Goal: Task Accomplishment & Management: Manage account settings

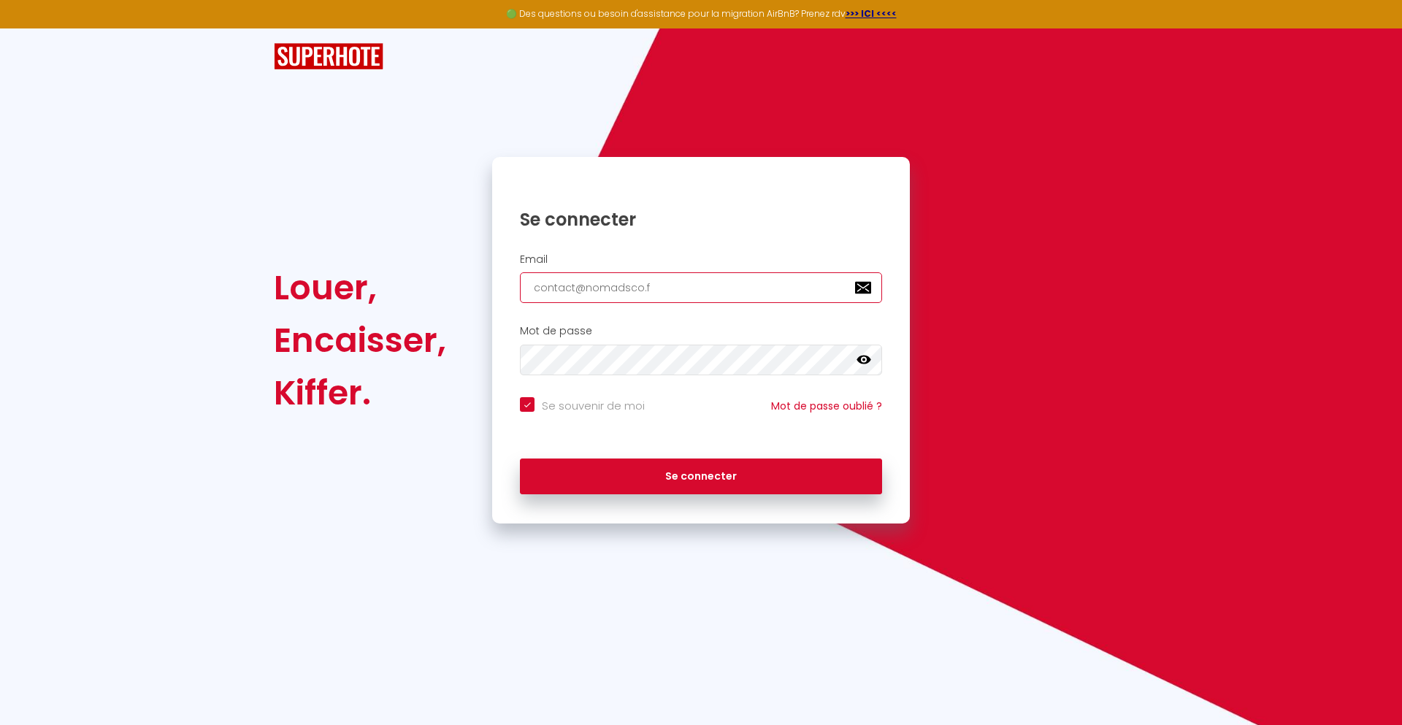
type input "[EMAIL_ADDRESS][DOMAIN_NAME]"
checkbox input "true"
type input "[EMAIL_ADDRESS][DOMAIN_NAME]"
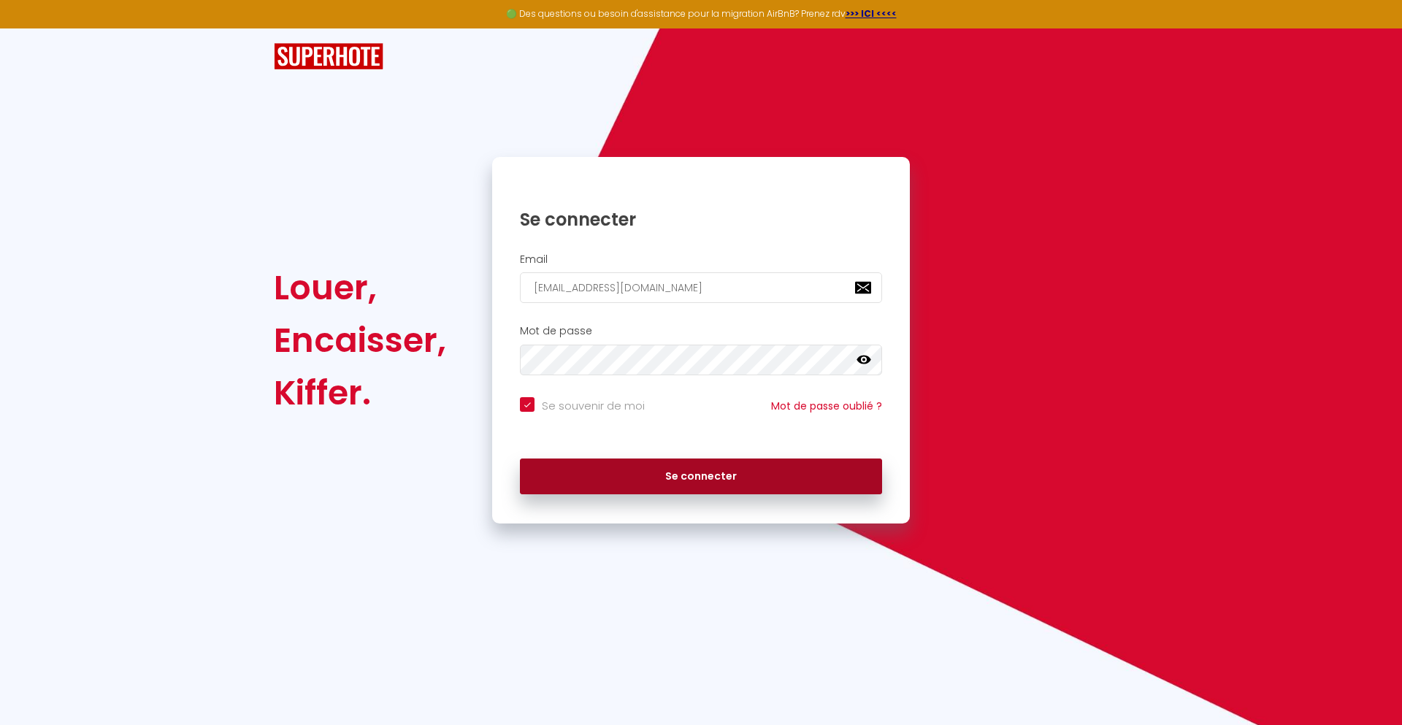
click at [701, 476] on button "Se connecter" at bounding box center [701, 477] width 362 height 37
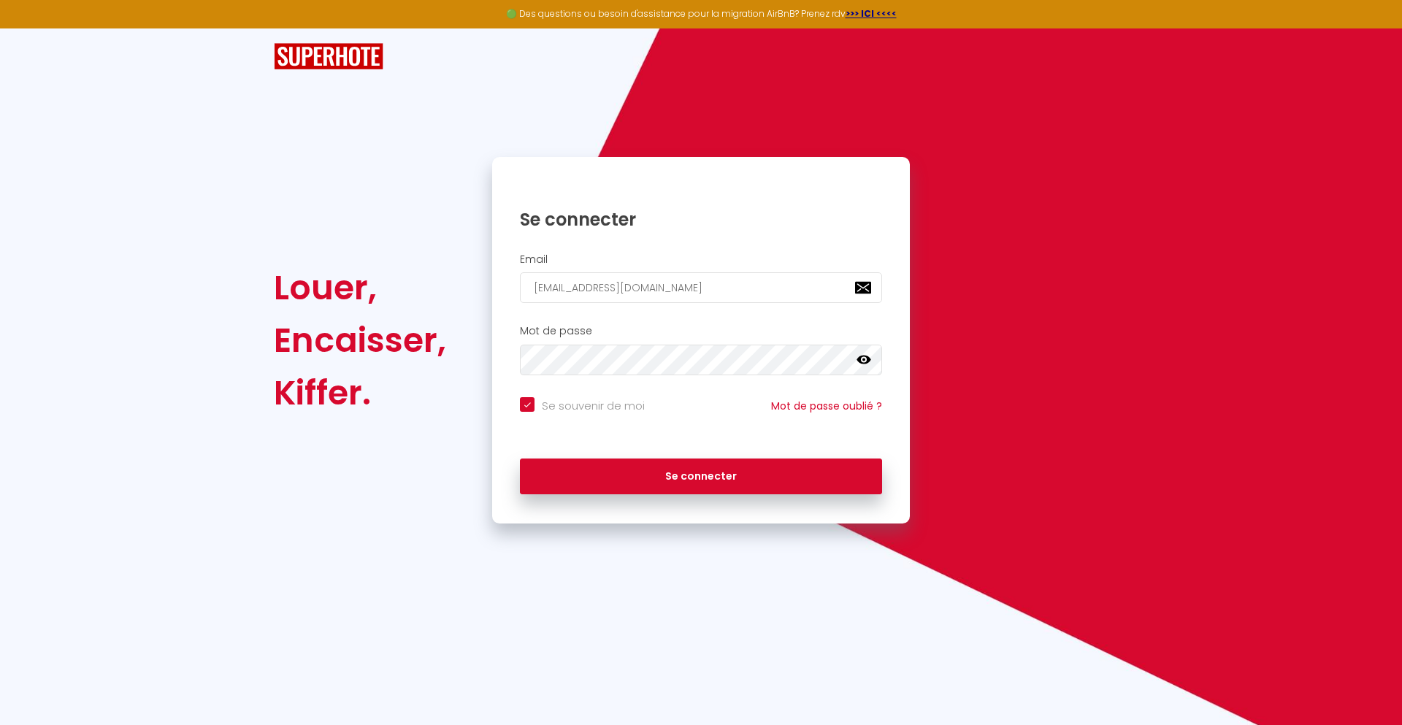
checkbox input "true"
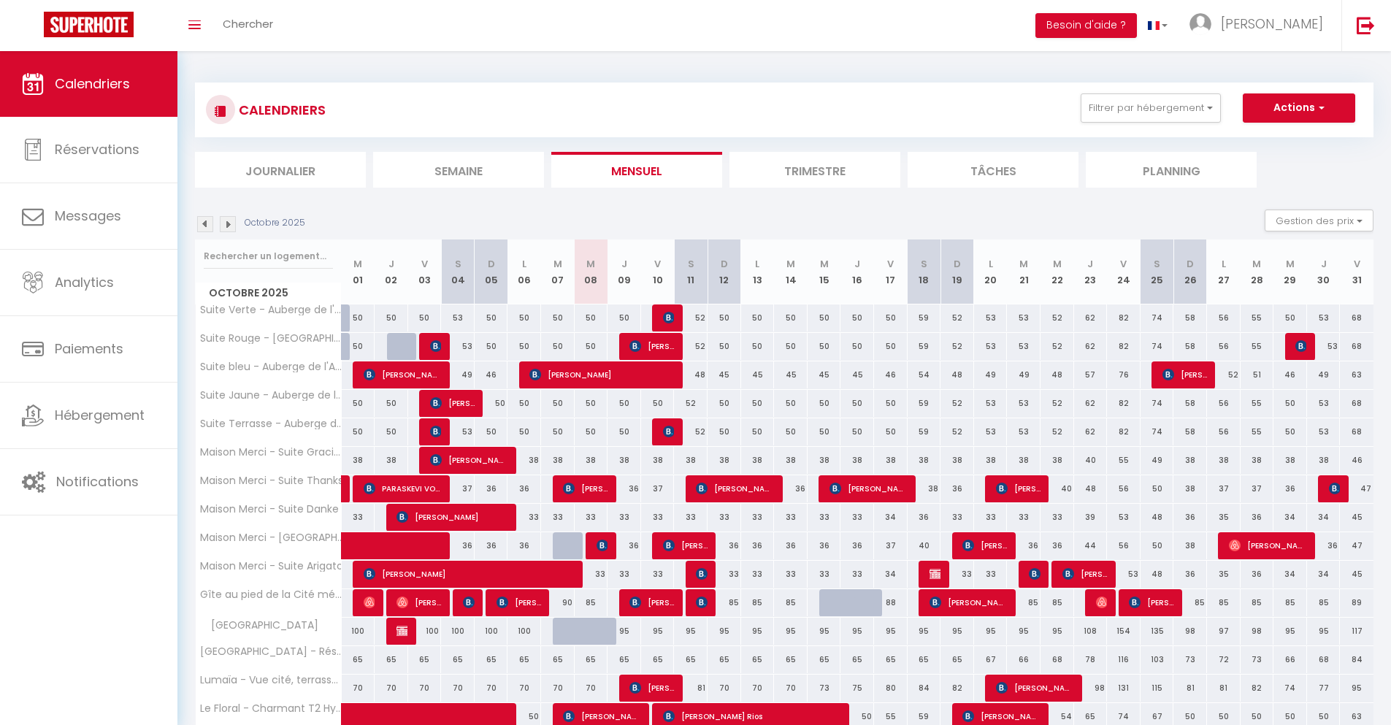
click at [280, 169] on li "Journalier" at bounding box center [280, 170] width 171 height 36
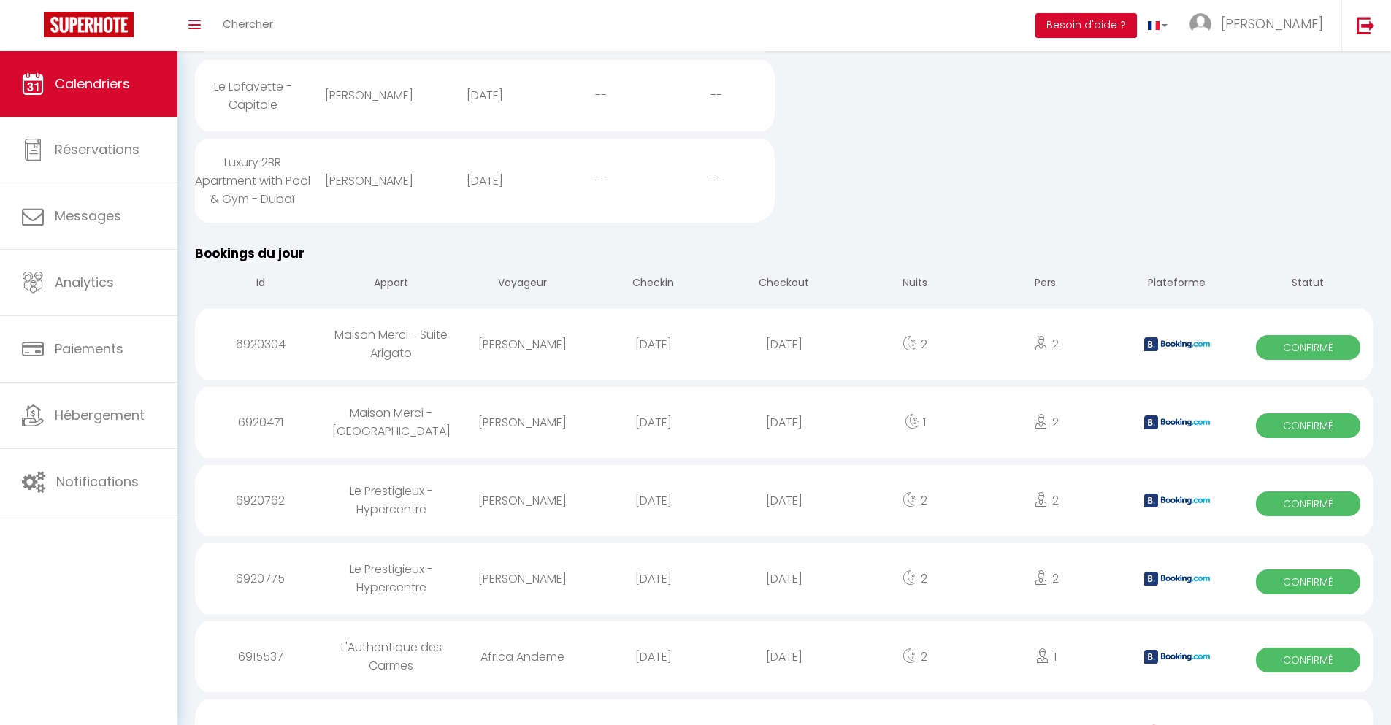
scroll to position [718, 0]
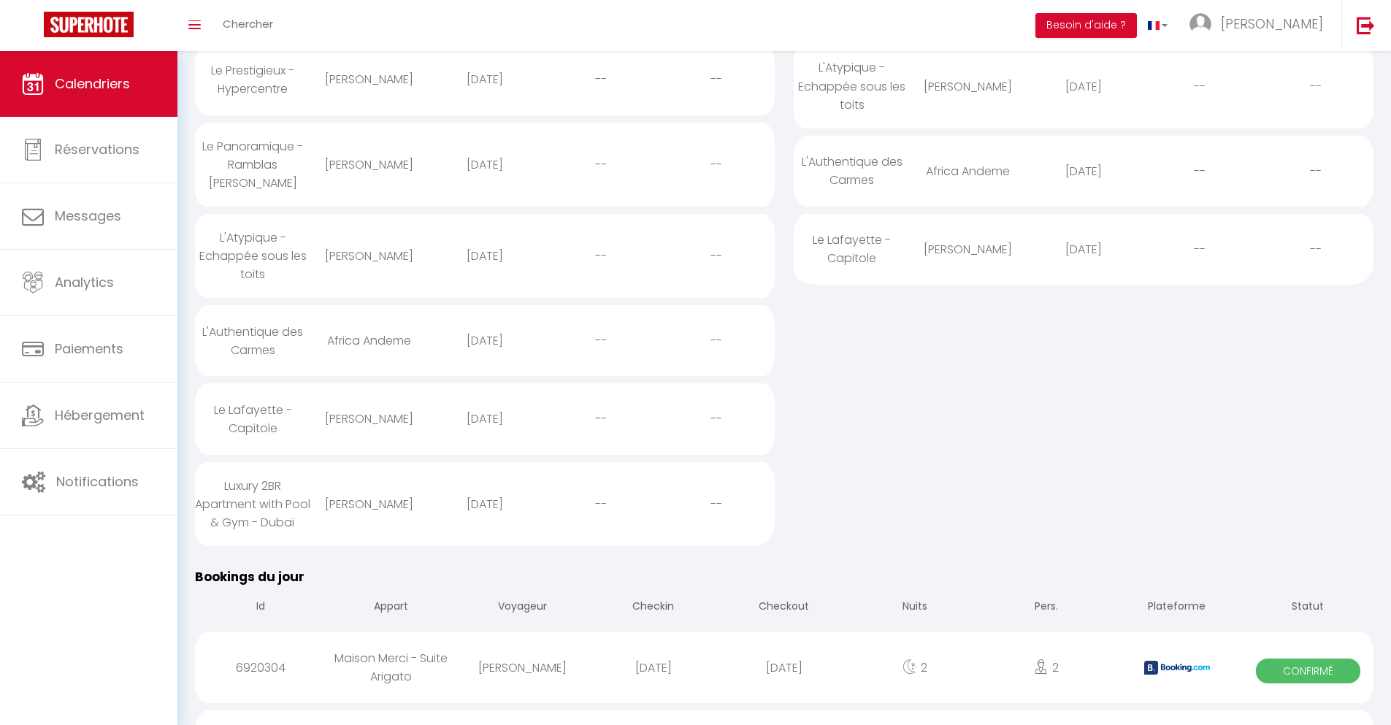
click at [784, 686] on div "[DATE]" at bounding box center [783, 667] width 131 height 47
select select "0"
select select "1"
select select
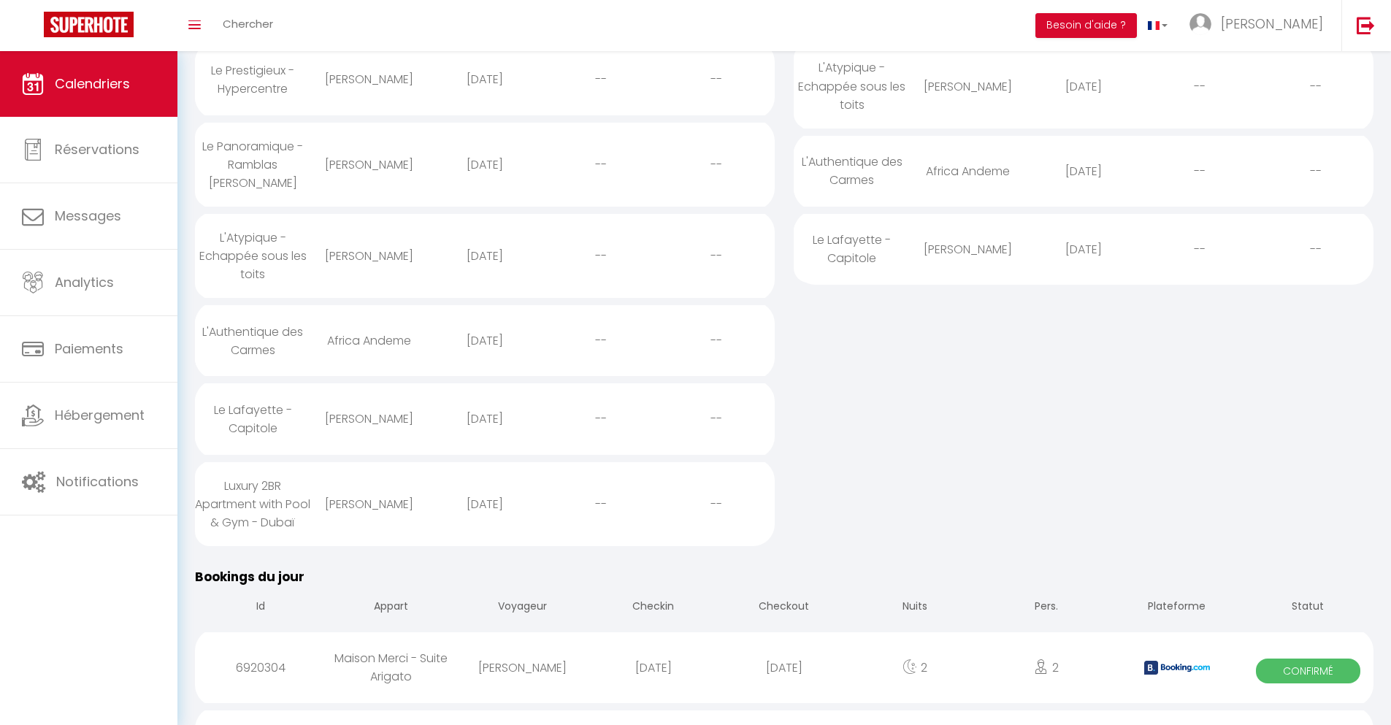
select select
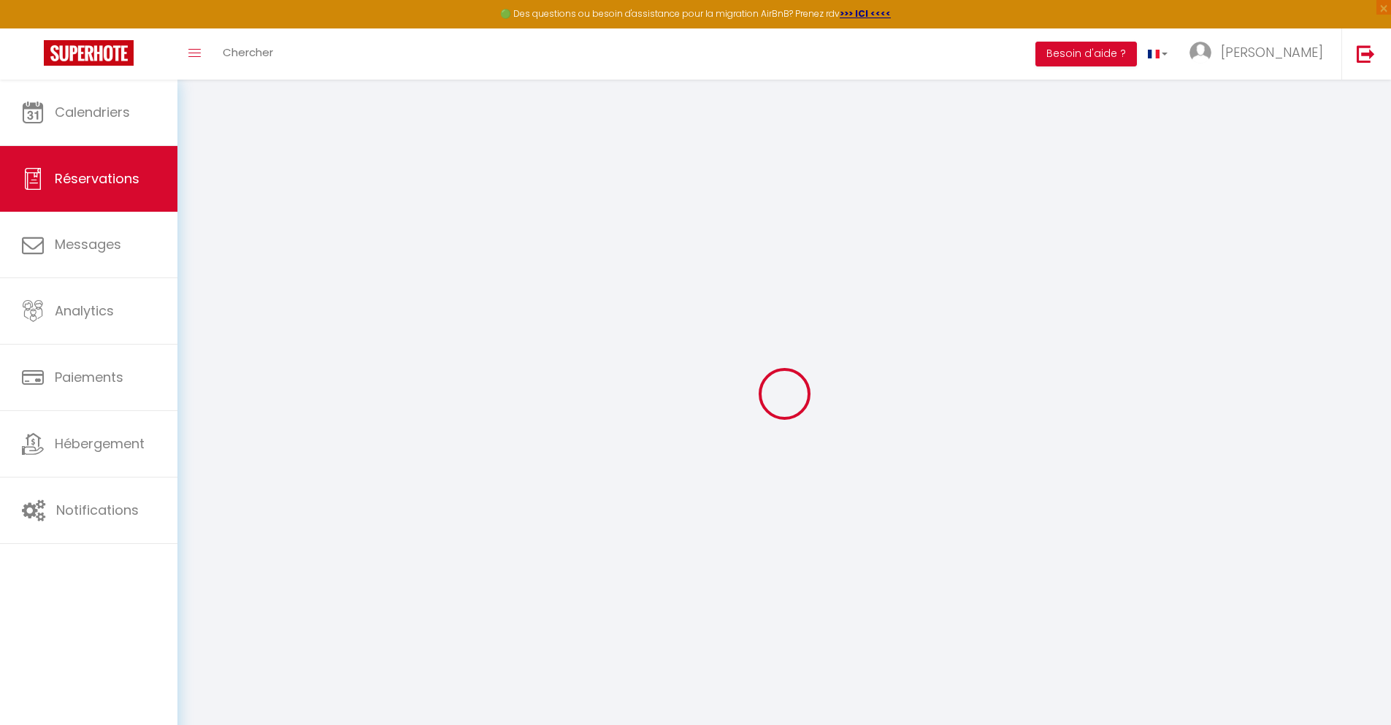
select select
checkbox input "false"
select select
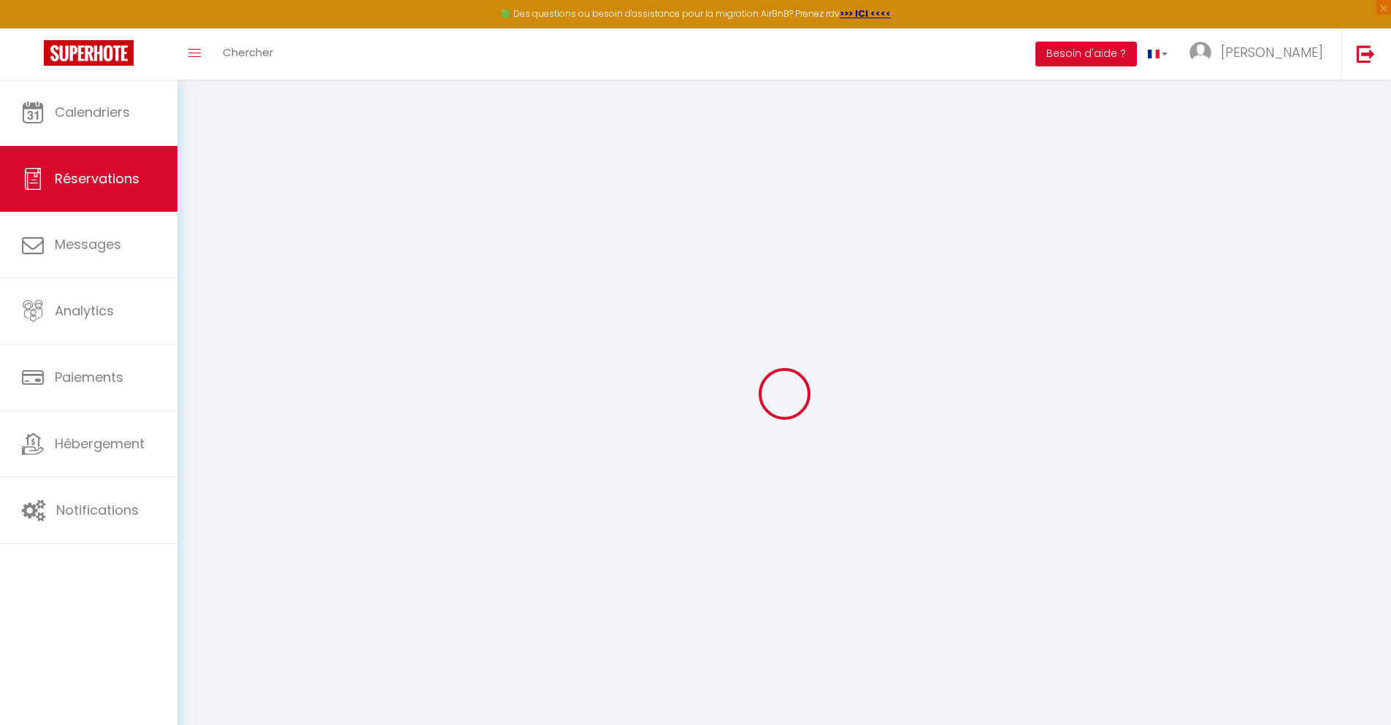
checkbox input "false"
type textarea "** THIS RESERVATION HAS BEEN PRE-PAID ** BOOKING NOTE : Payment charge is EUR 1…"
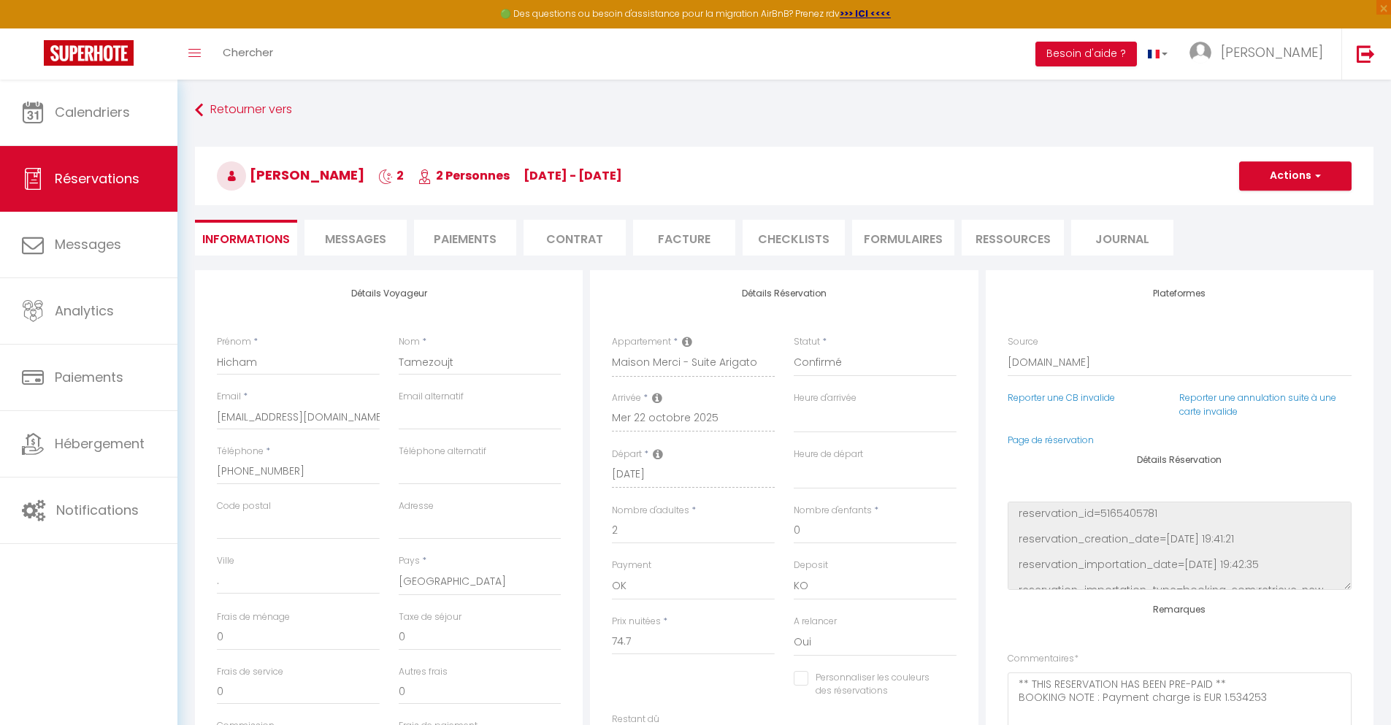
type input "30"
type input "4.89"
select select
checkbox input "false"
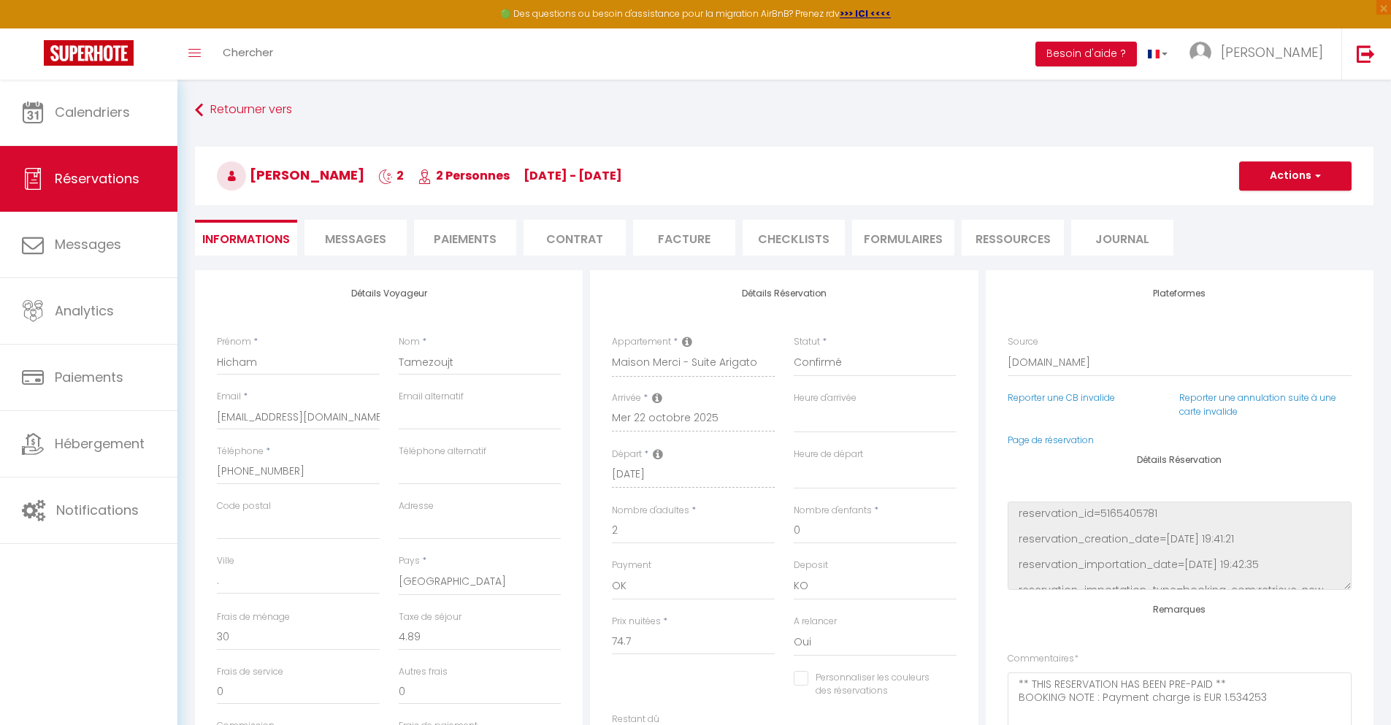
select select
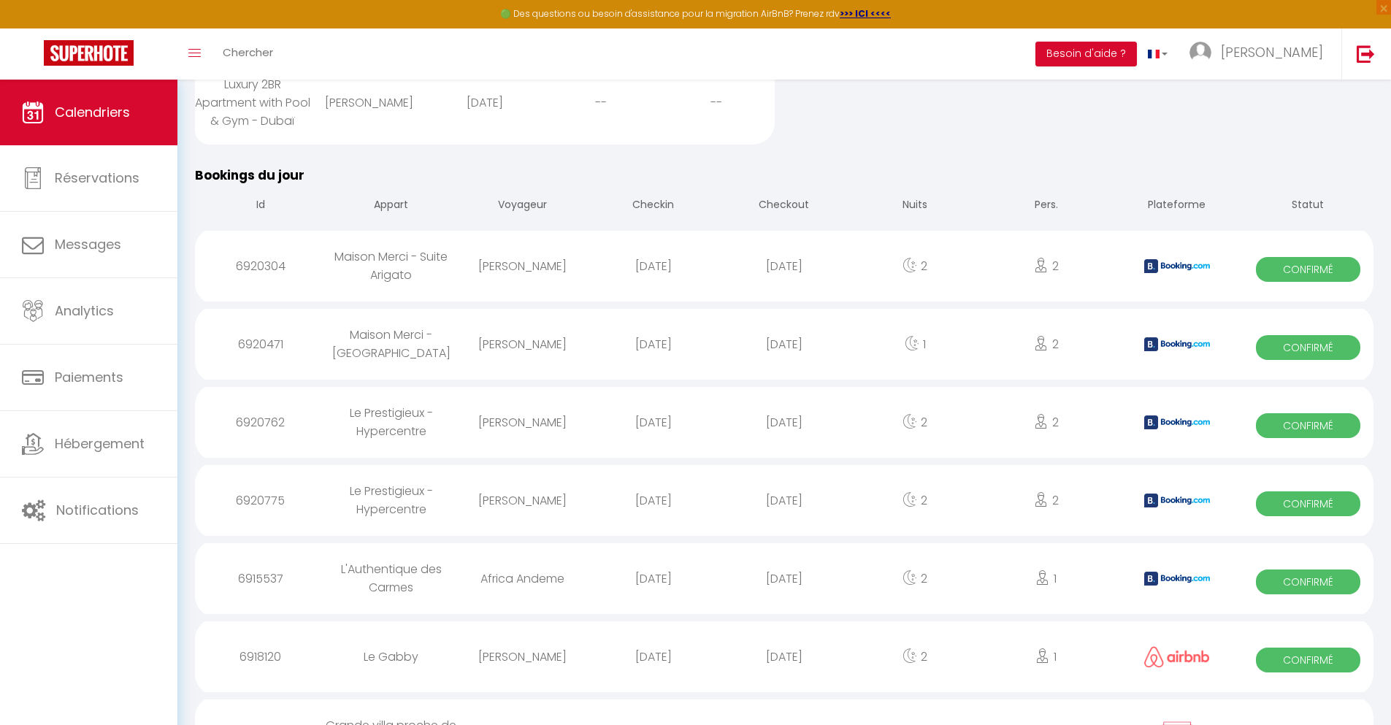
scroll to position [824, 0]
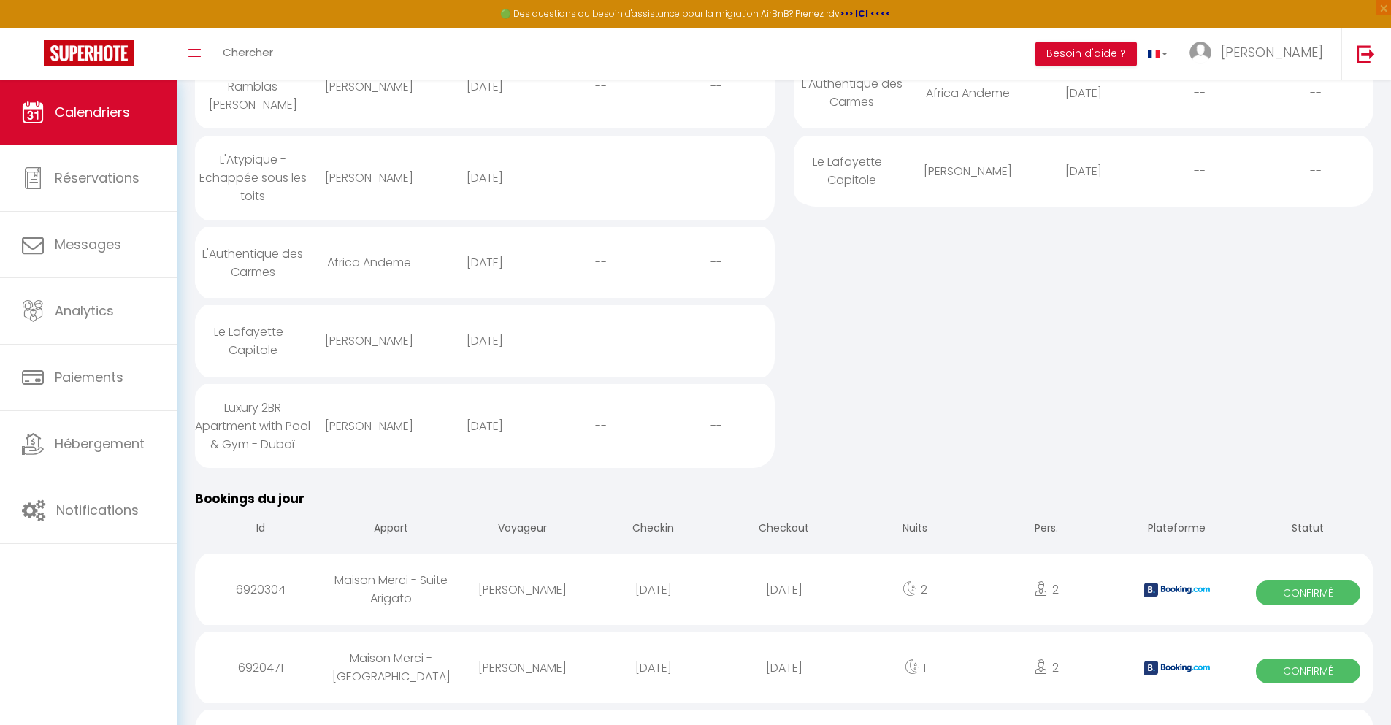
click at [784, 686] on div "[DATE]" at bounding box center [783, 667] width 131 height 47
select select "0"
select select "1"
select select
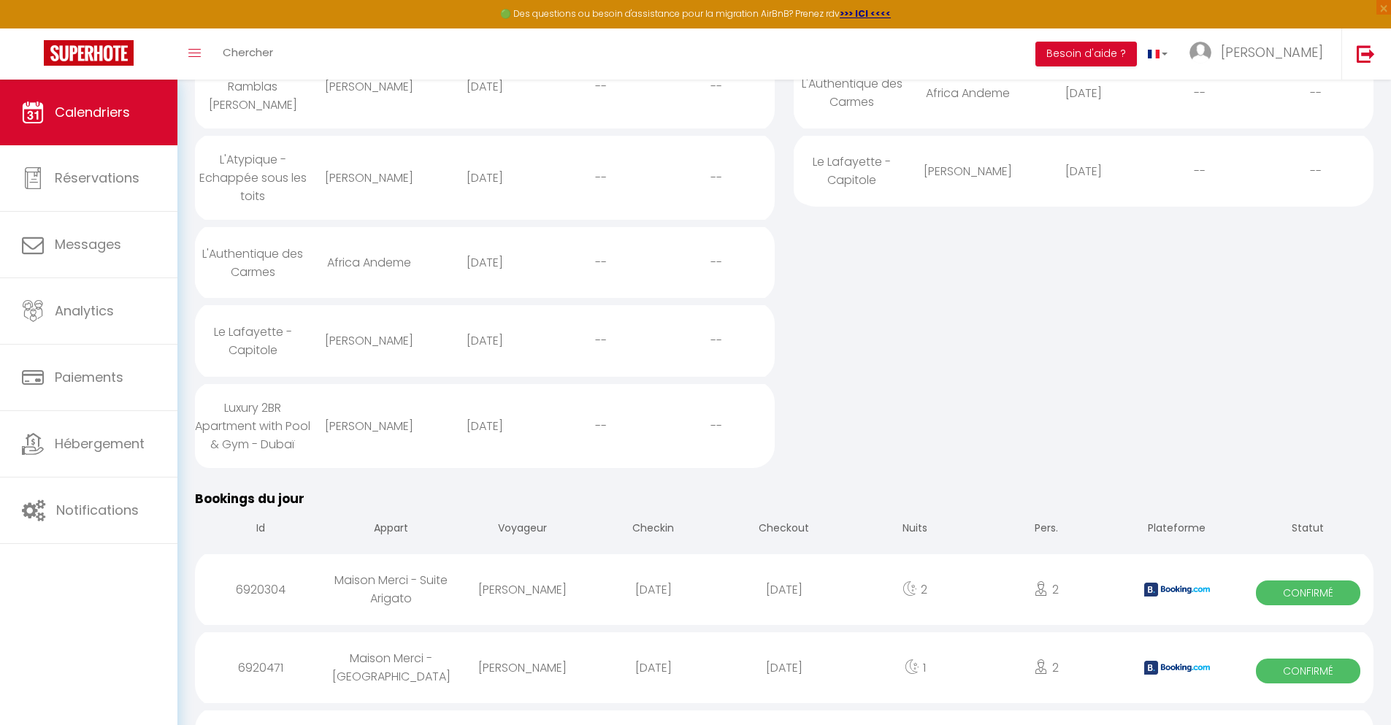
select select
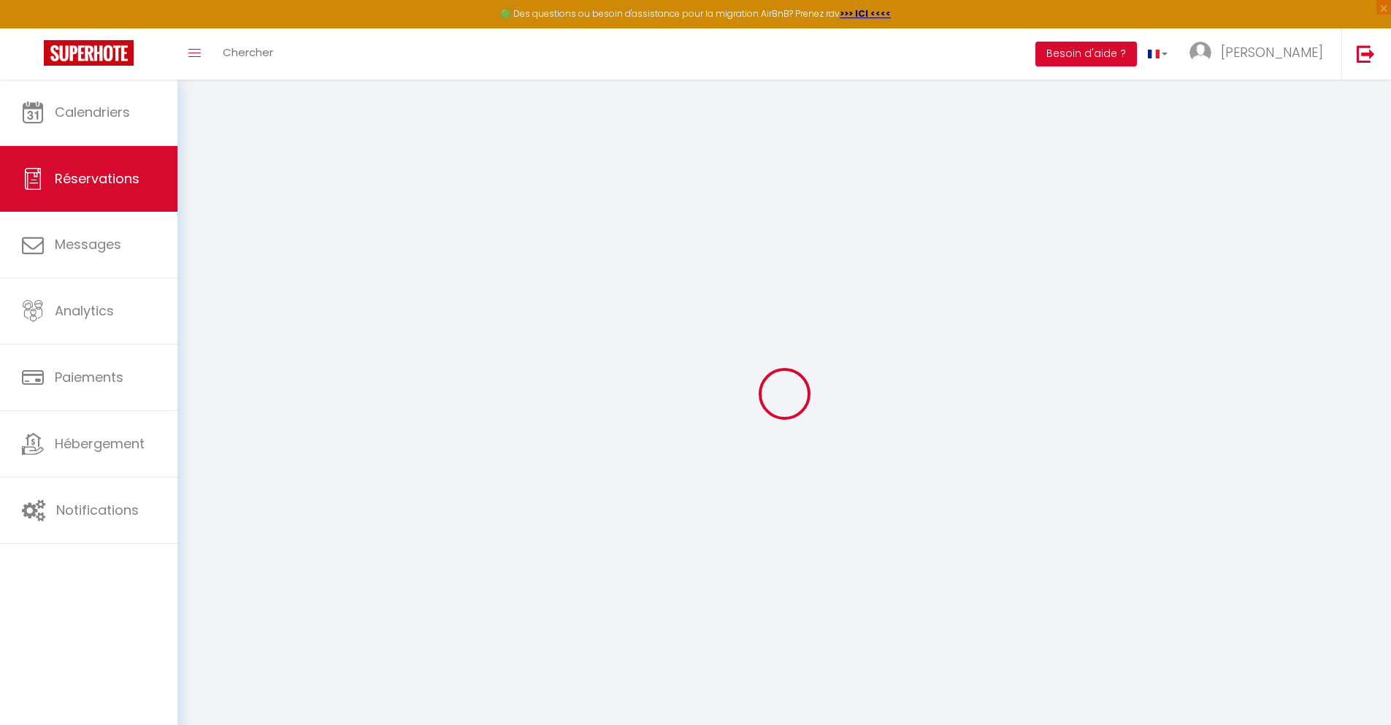
select select
checkbox input "false"
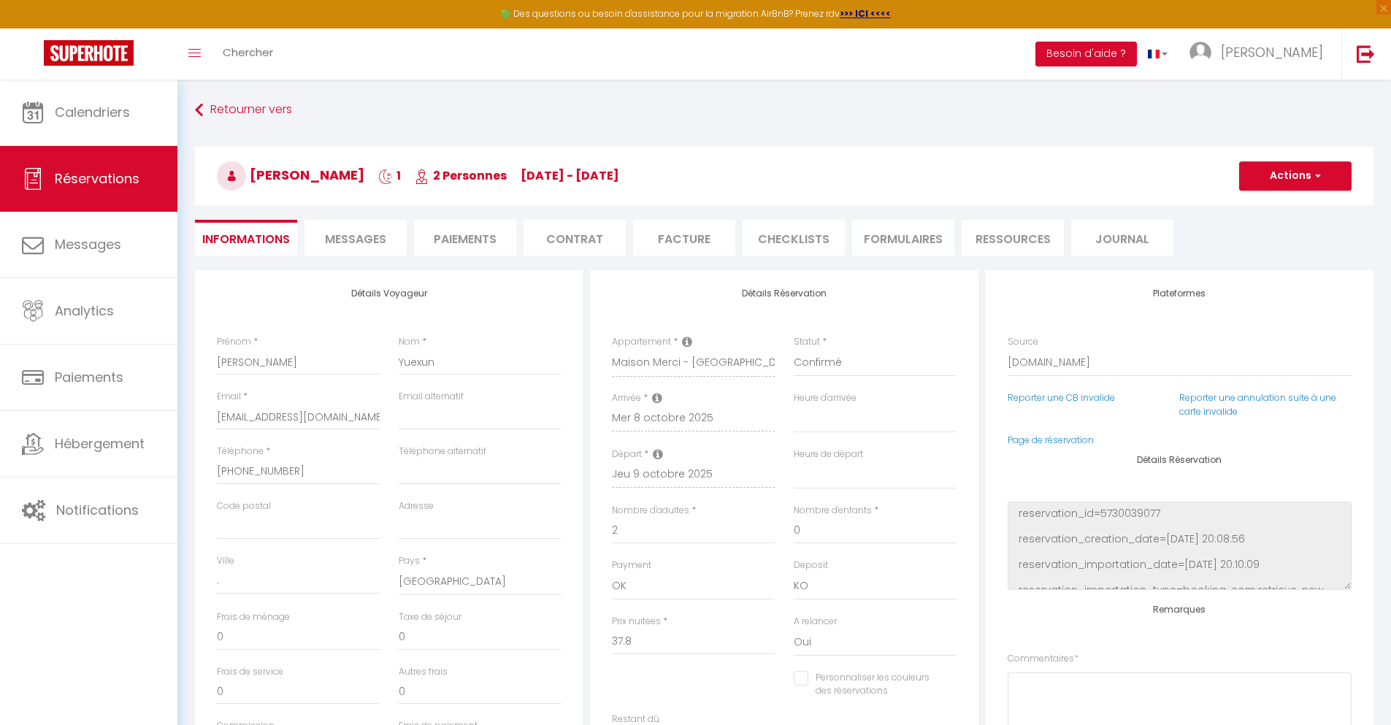
select select
checkbox input "false"
type textarea "** THIS RESERVATION HAS BEEN PRE-PAID ** BOOKING NOTE : Payment charge is EUR 0…"
type input "30"
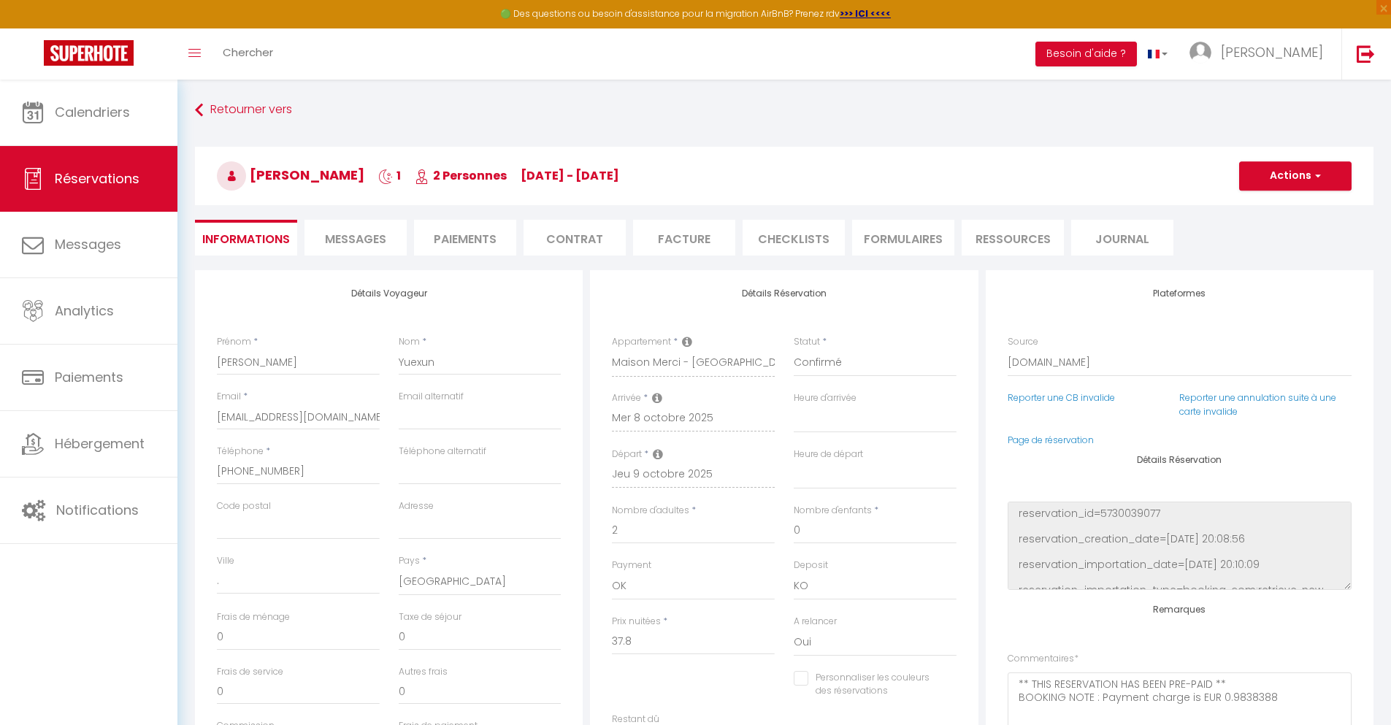
type input "2.47"
select select
checkbox input "false"
select select
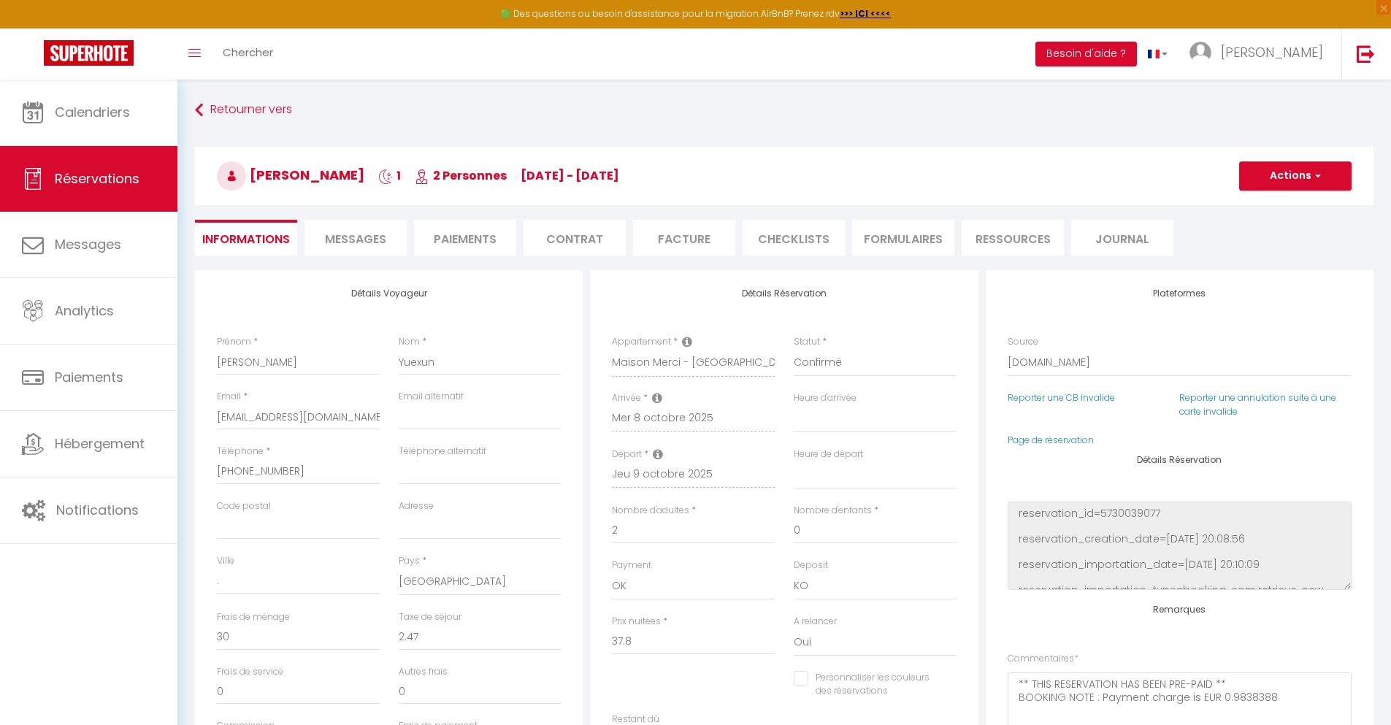
select select
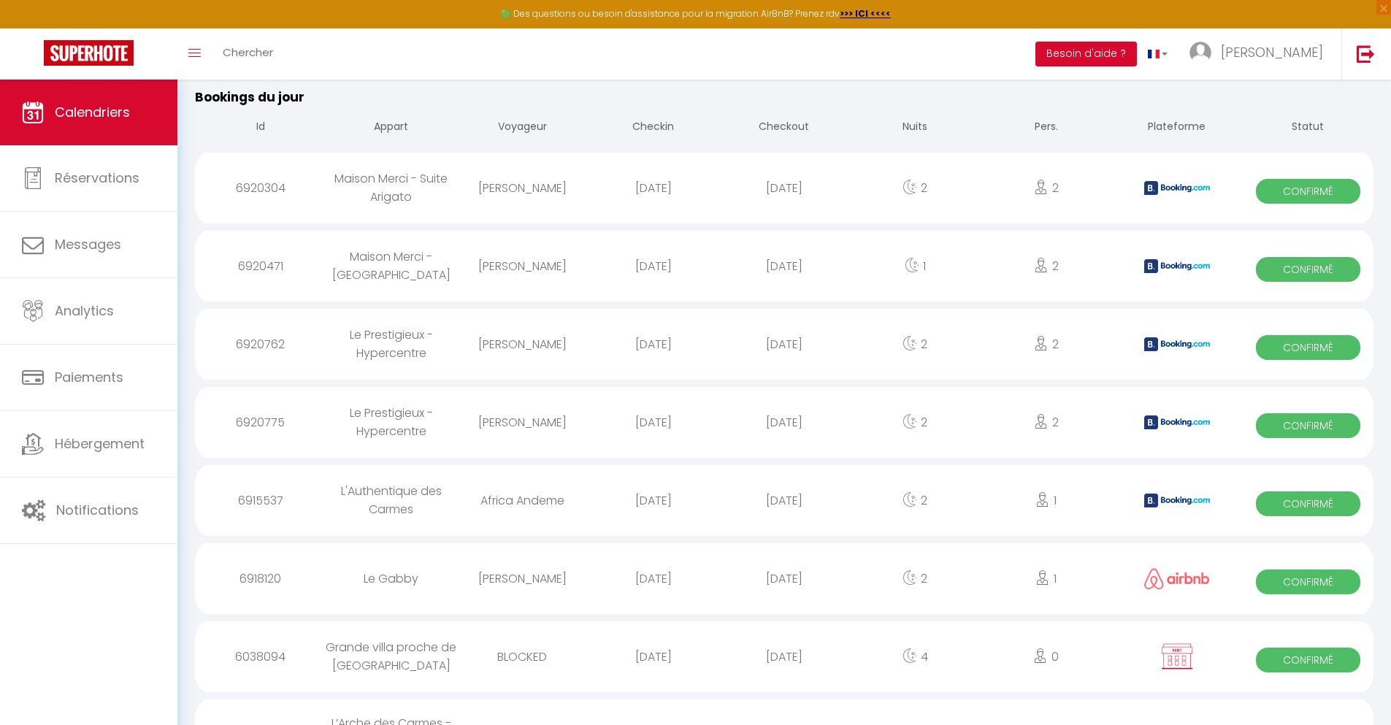
scroll to position [902, 0]
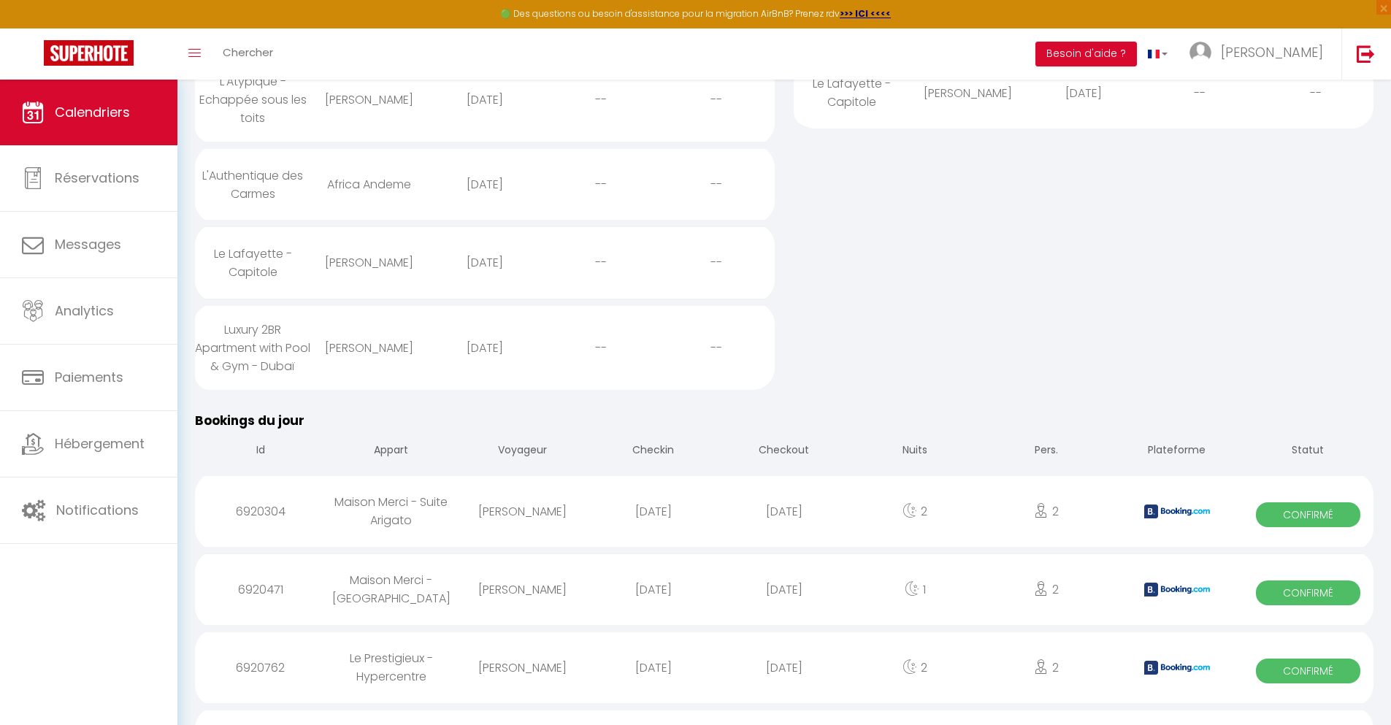
click at [784, 686] on div "[DATE]" at bounding box center [783, 667] width 131 height 47
select select "0"
select select "1"
select select
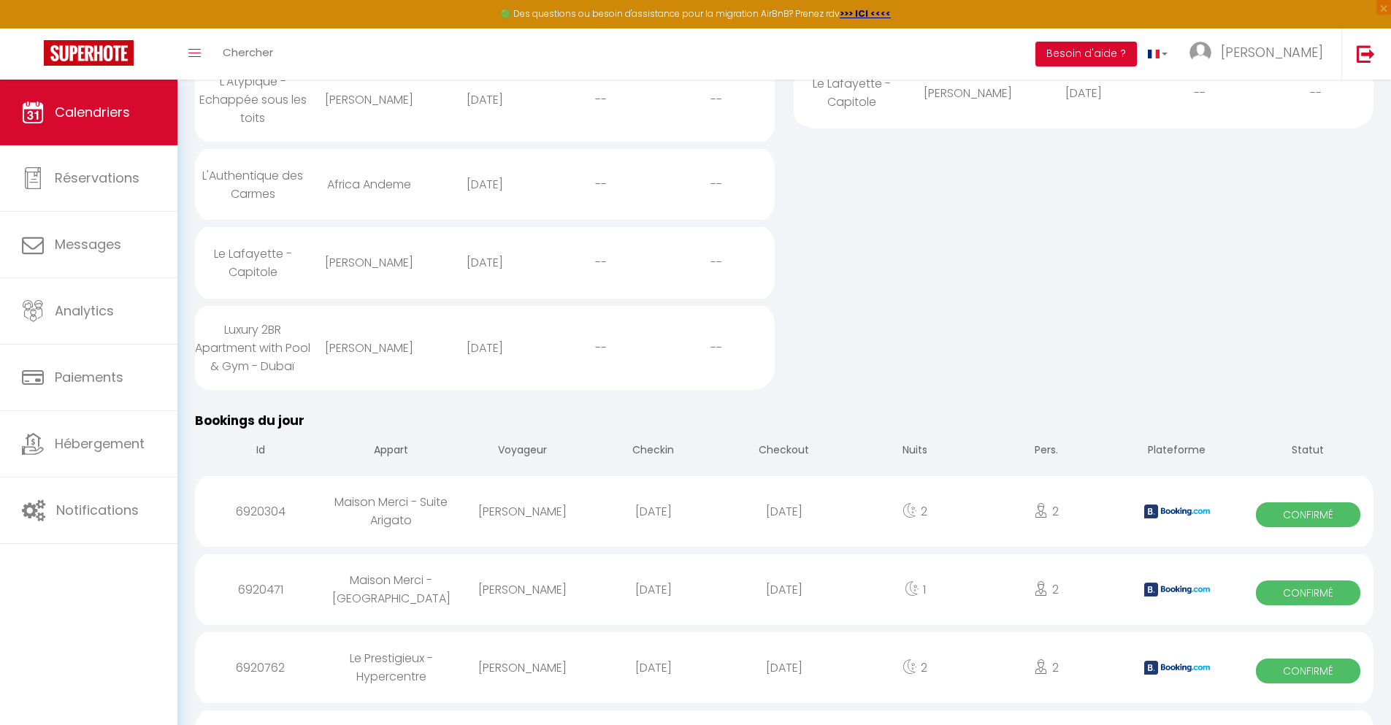
select select
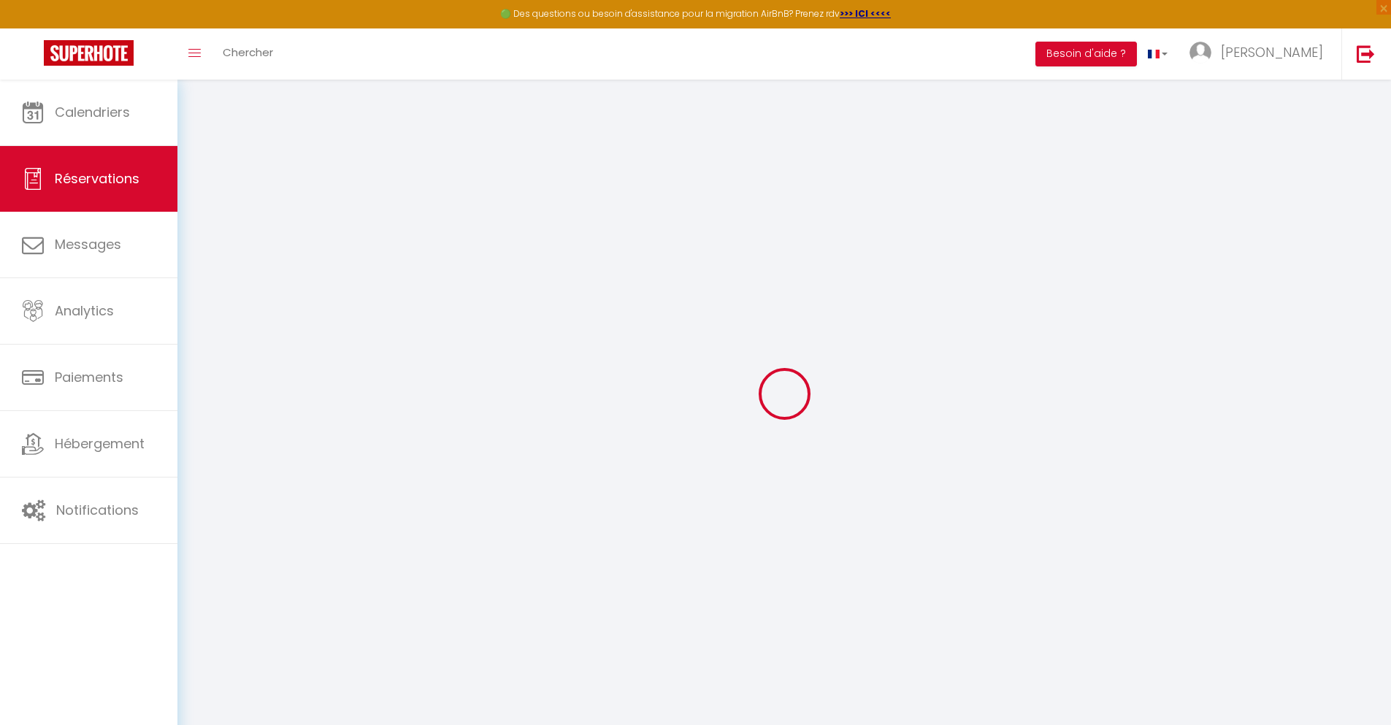
select select
checkbox input "false"
select select
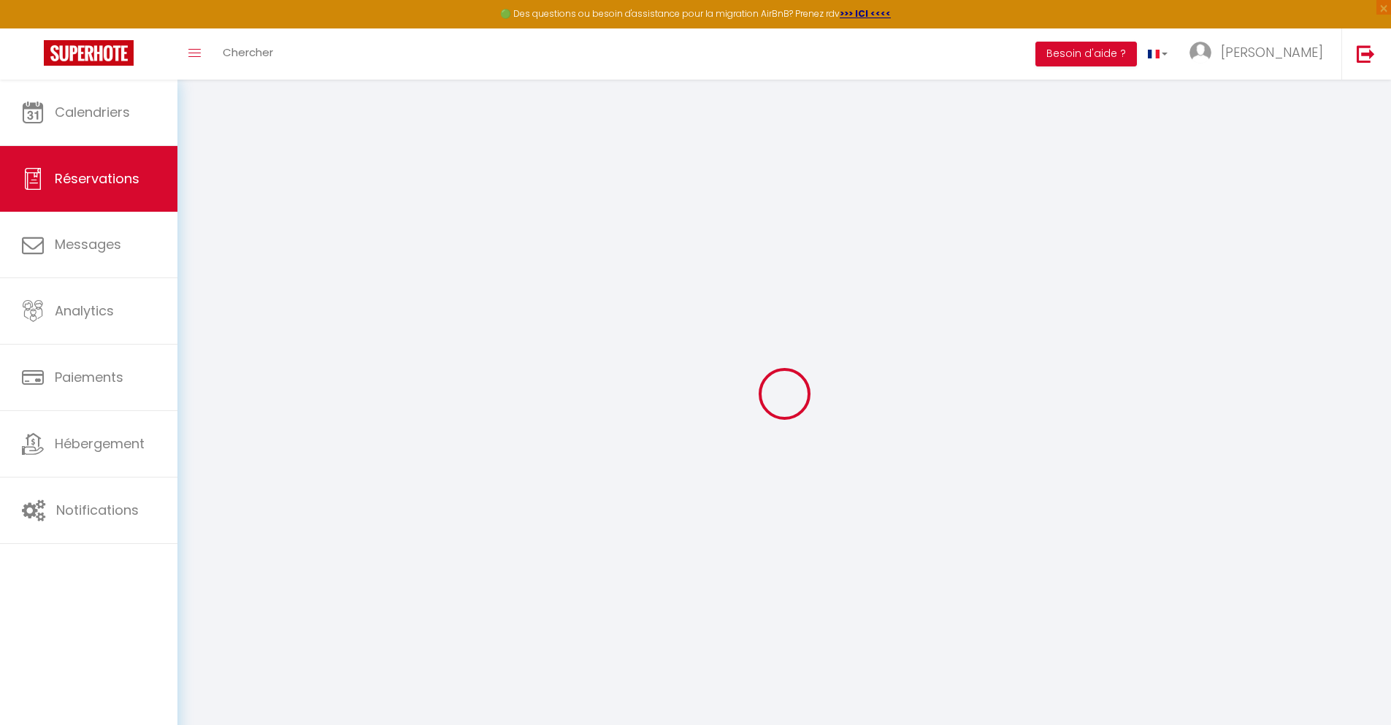
checkbox input "false"
type textarea "** THIS RESERVATION HAS BEEN PRE-PAID ** BOOKING NOTE : Payment charge is EUR 2…"
type input "40"
type input "7.78"
select select
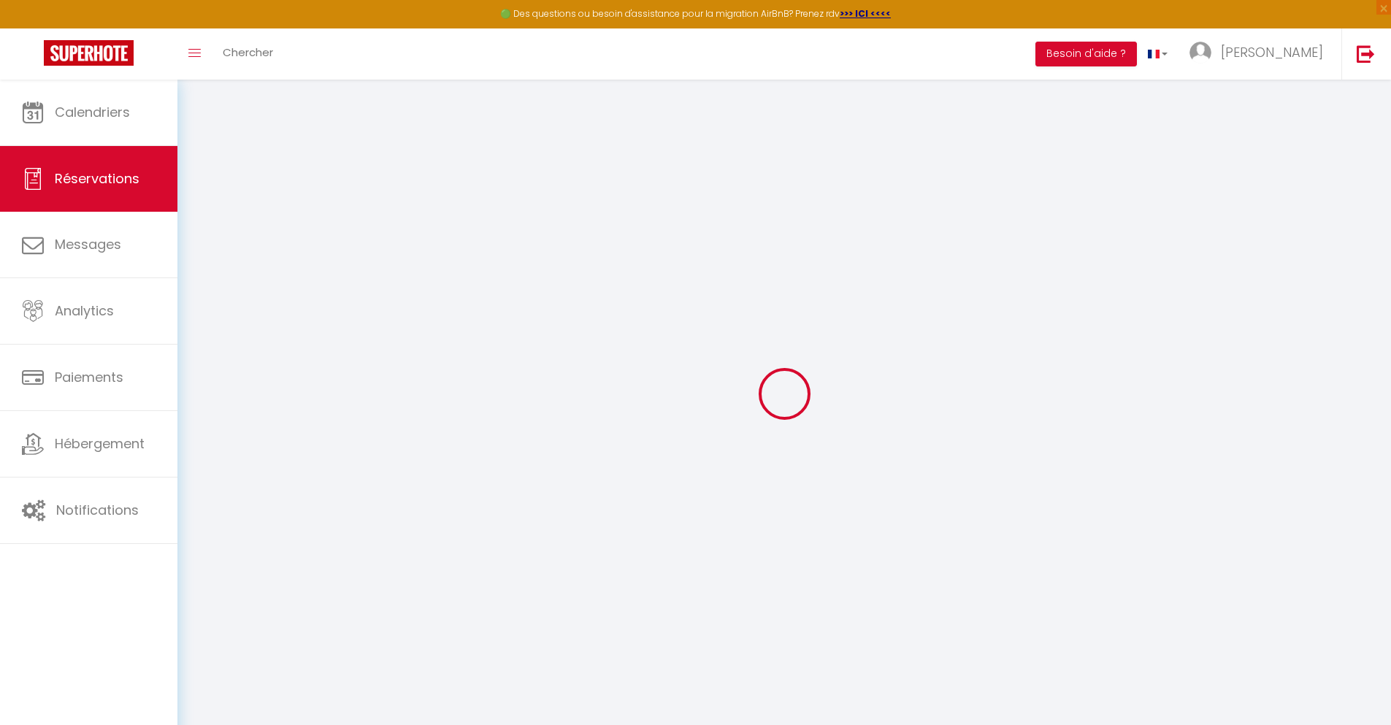
select select
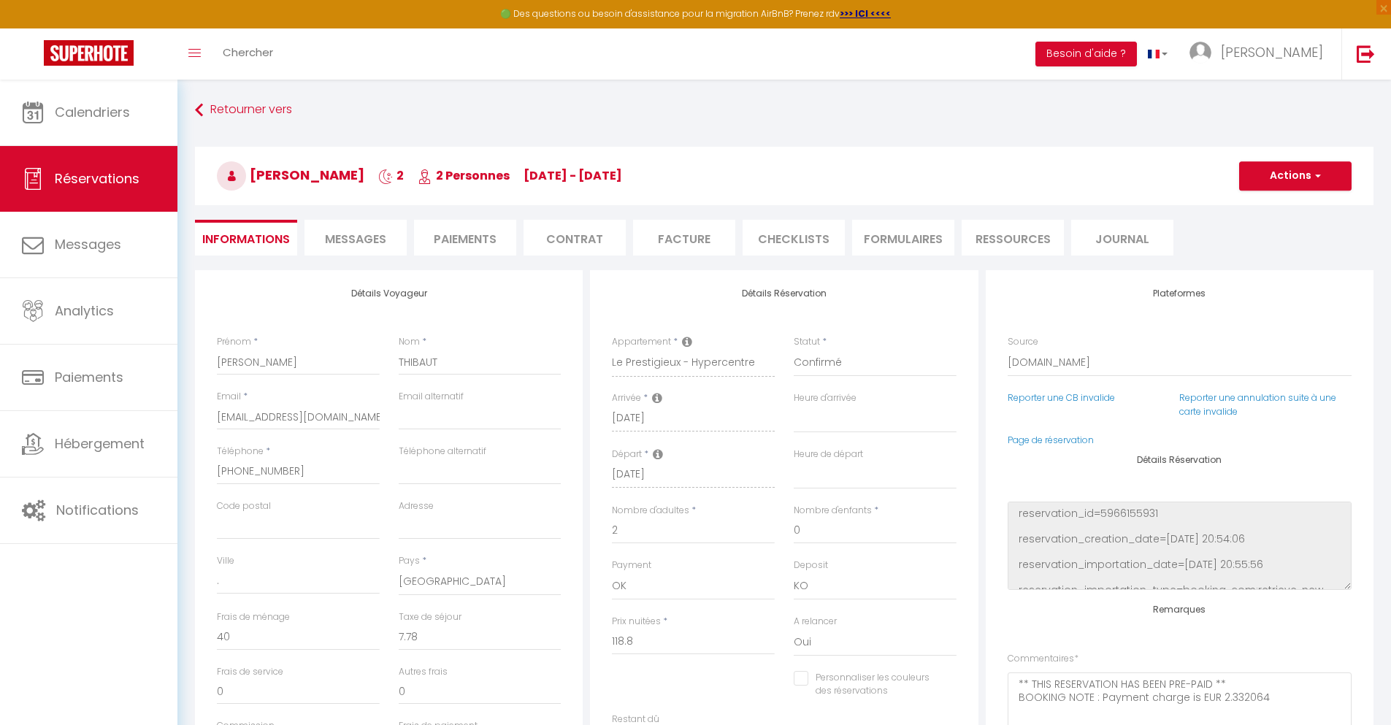
checkbox input "false"
select select
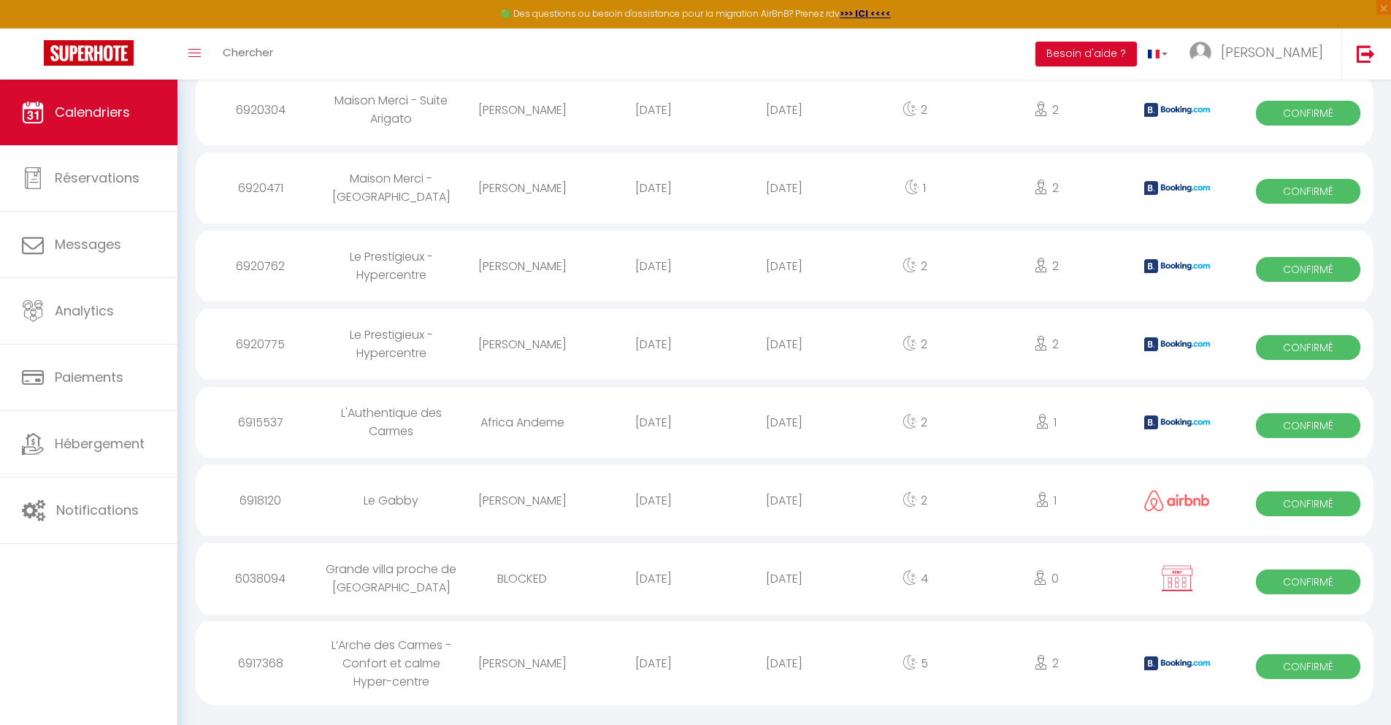
scroll to position [981, 0]
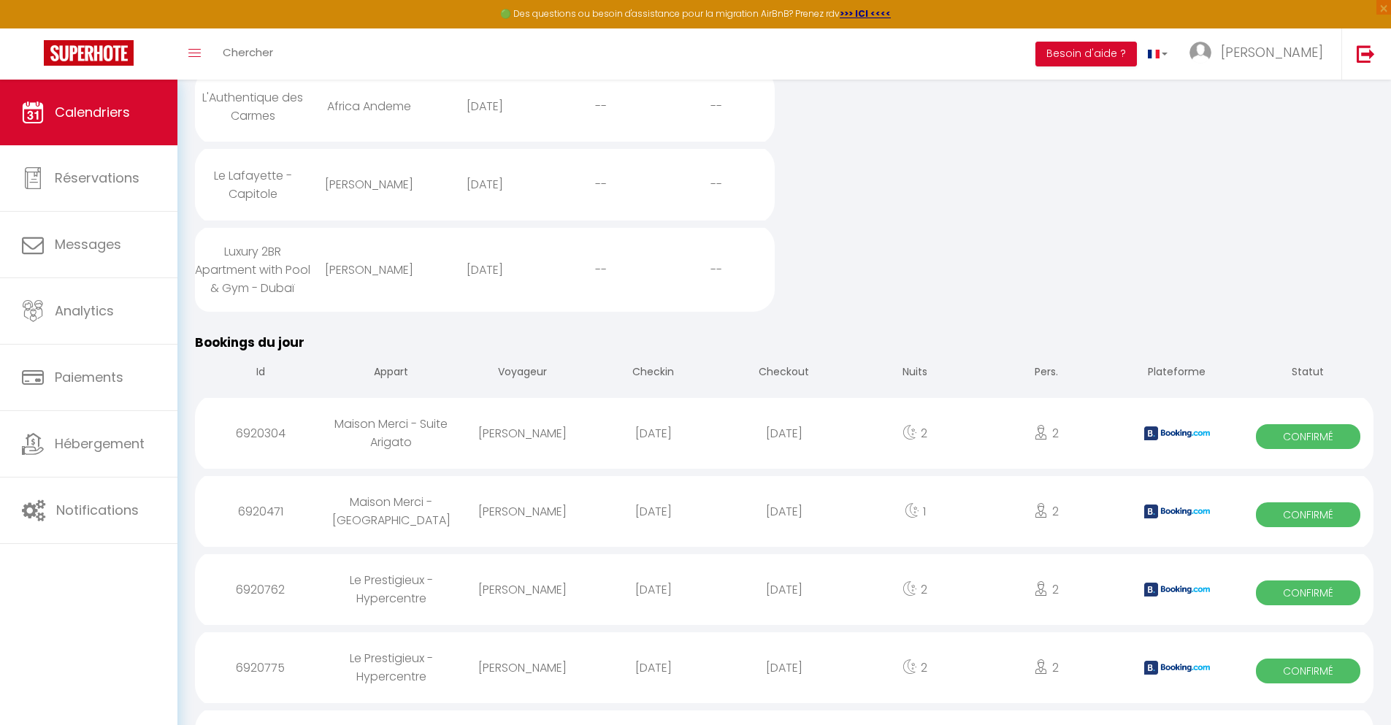
click at [784, 686] on div "[DATE]" at bounding box center [783, 667] width 131 height 47
select select "0"
select select "1"
select select
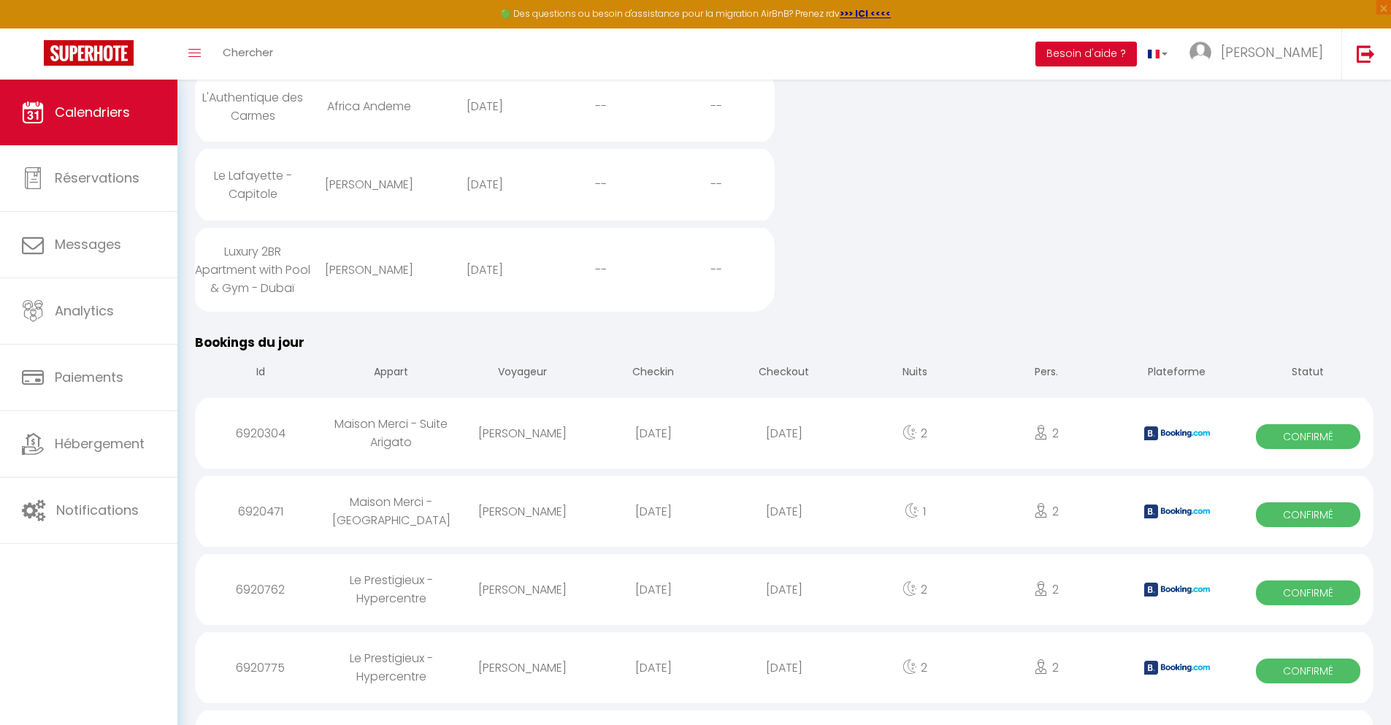
select select
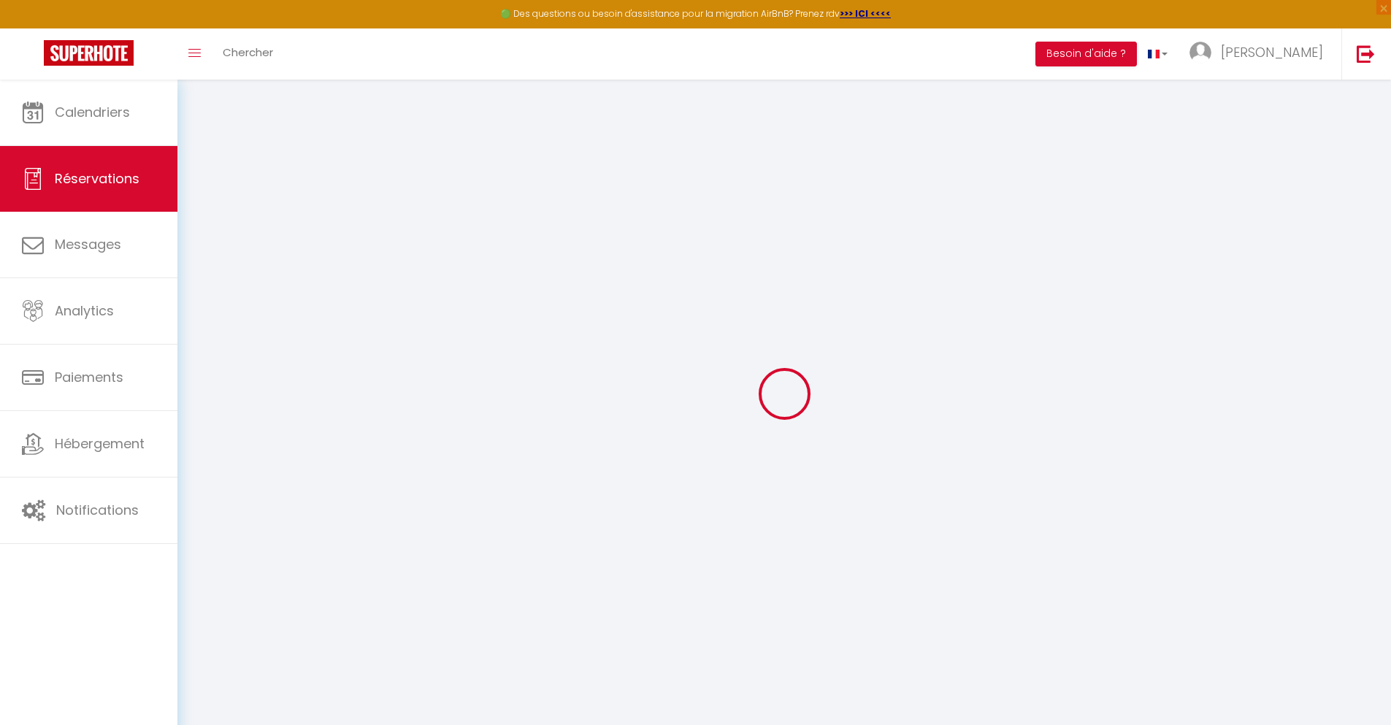
select select
checkbox input "false"
select select
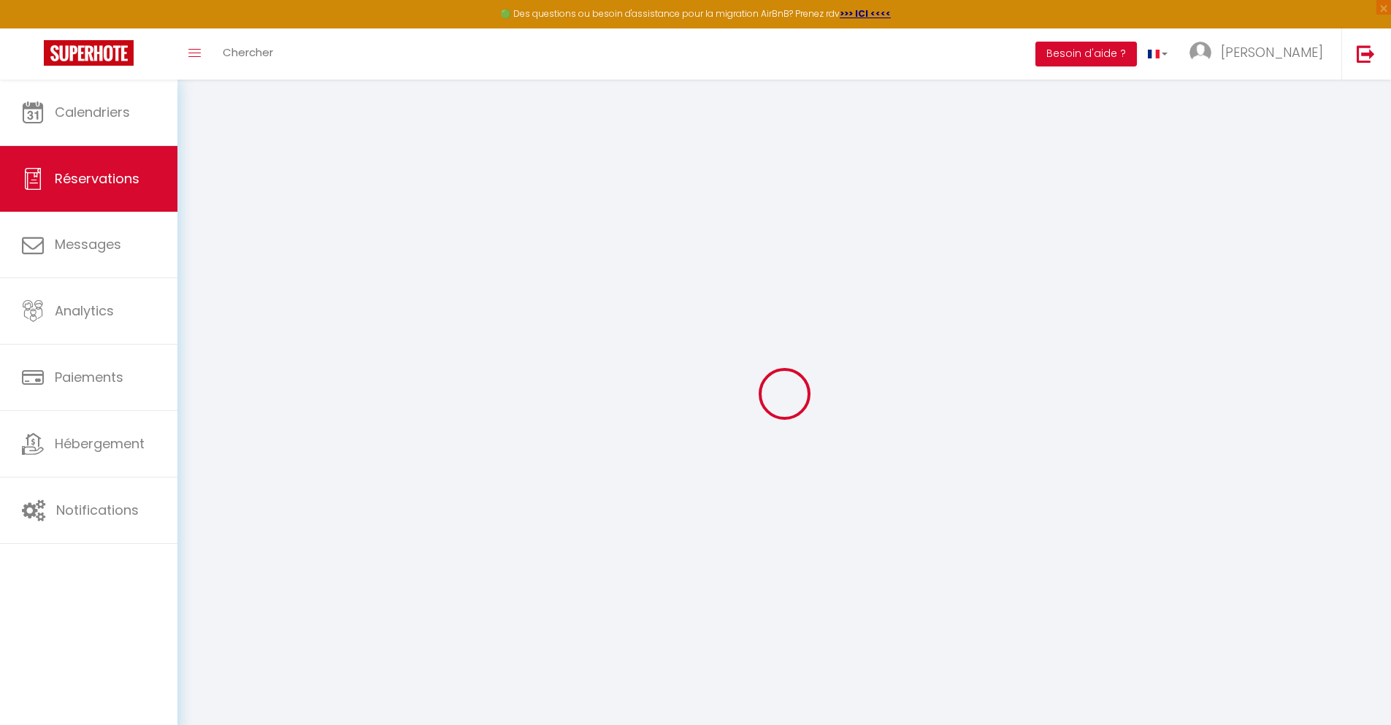
checkbox input "false"
type textarea "** THIS RESERVATION HAS BEEN PRE-PAID ** BOOKING NOTE : Payment charge is EUR 2…"
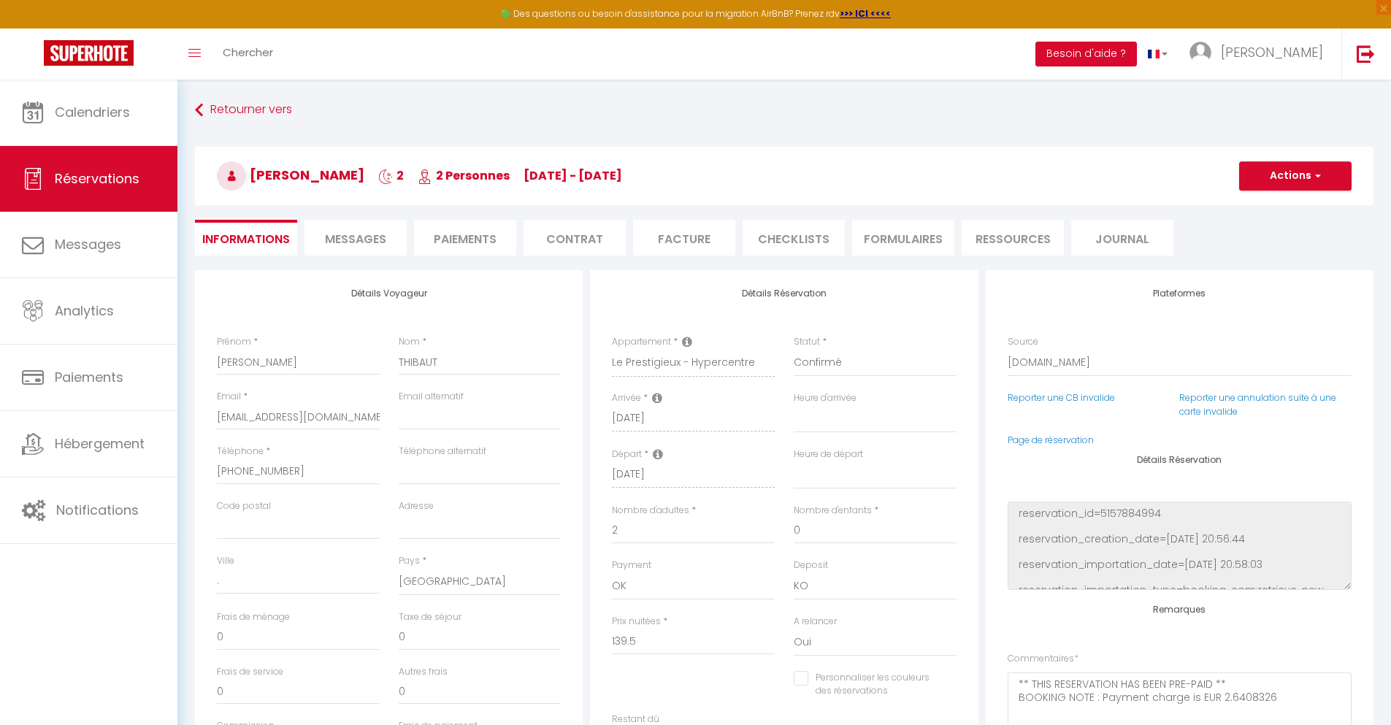
type input "40"
type input "9.13"
select select
checkbox input "false"
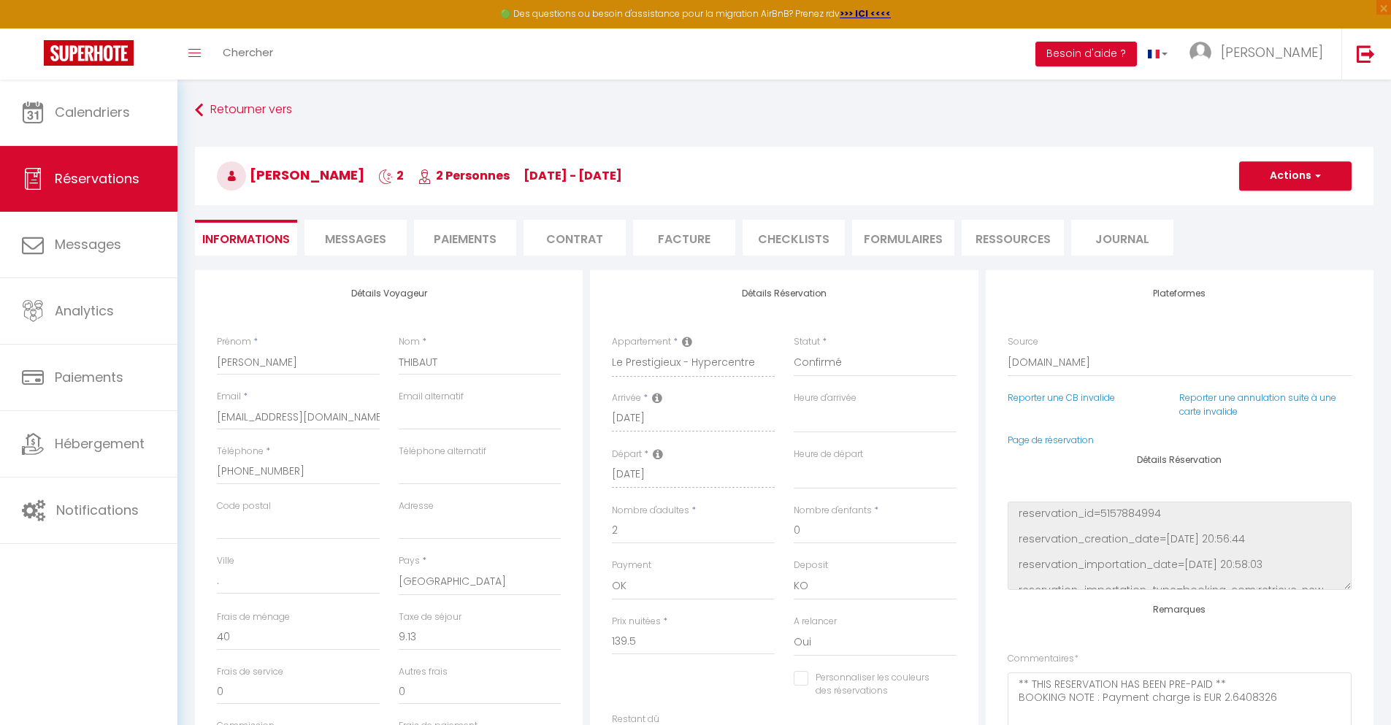
select select
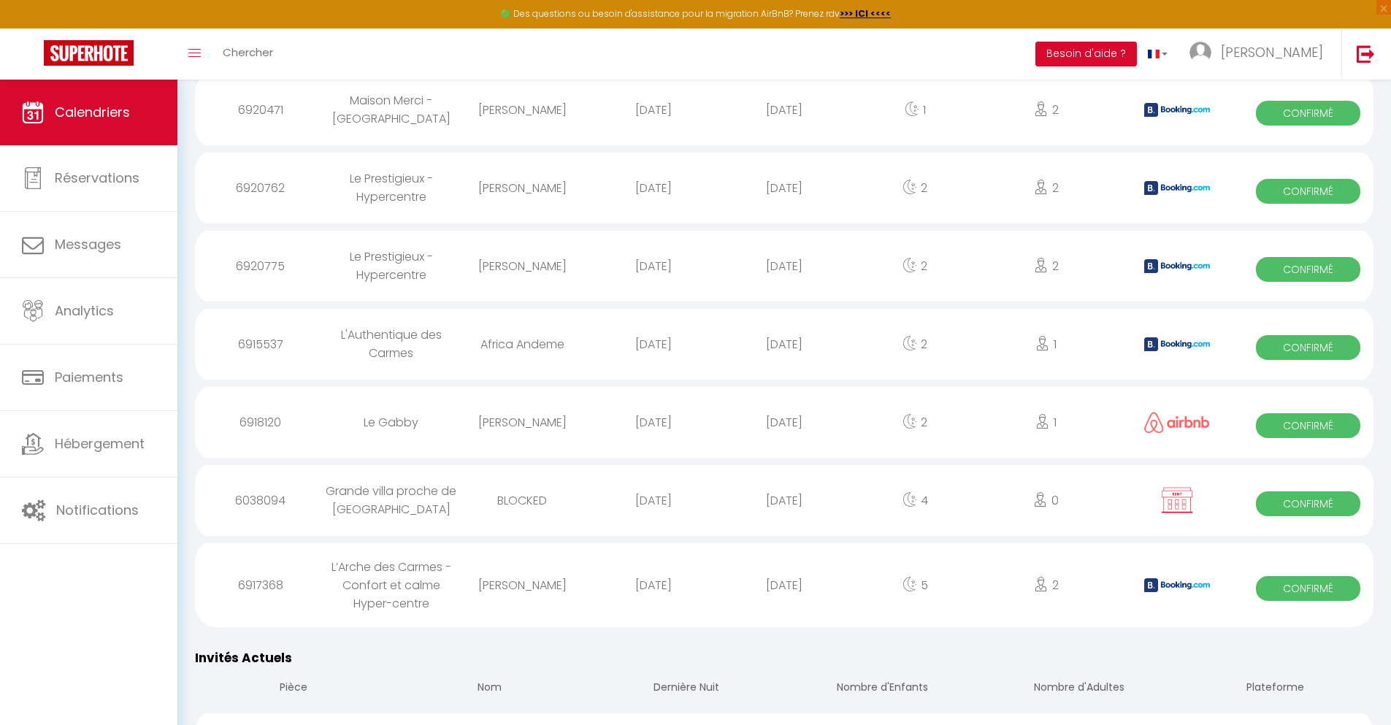
scroll to position [1059, 0]
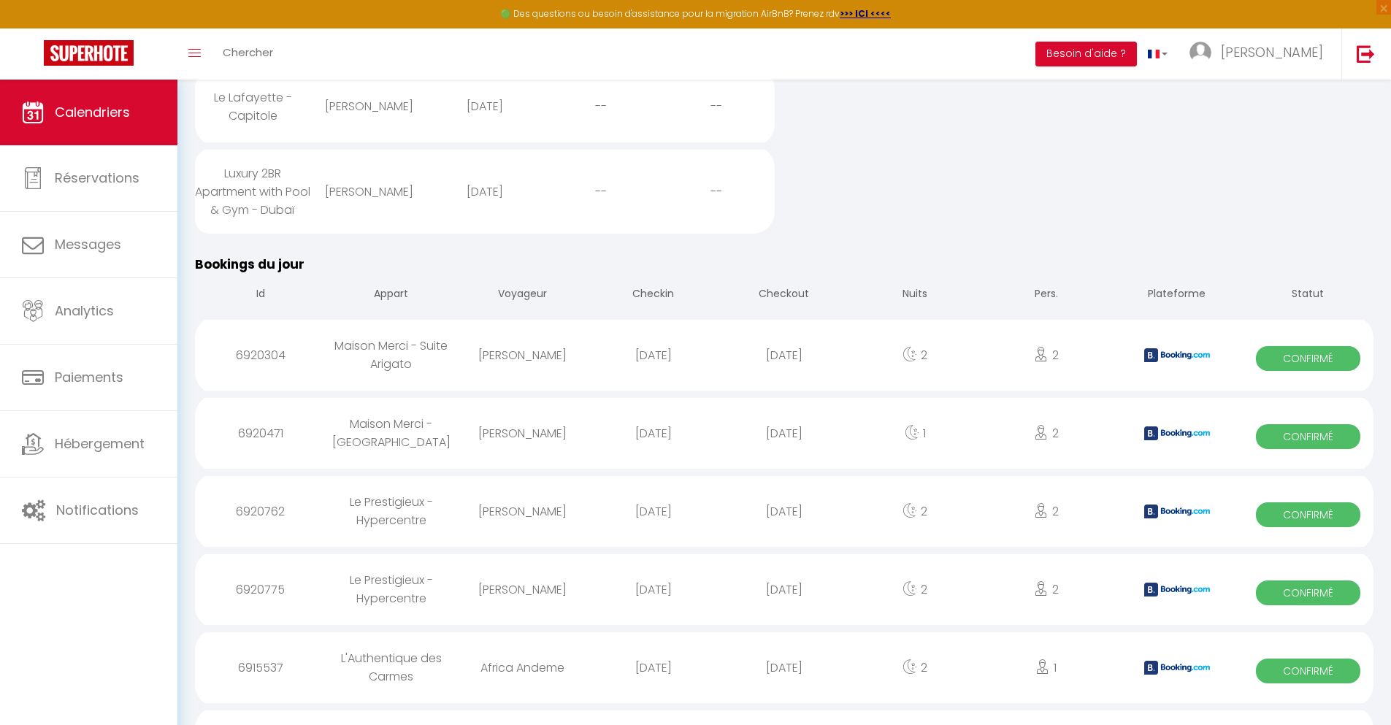
click at [784, 686] on div "[DATE]" at bounding box center [783, 667] width 131 height 47
select select "0"
select select "1"
select select
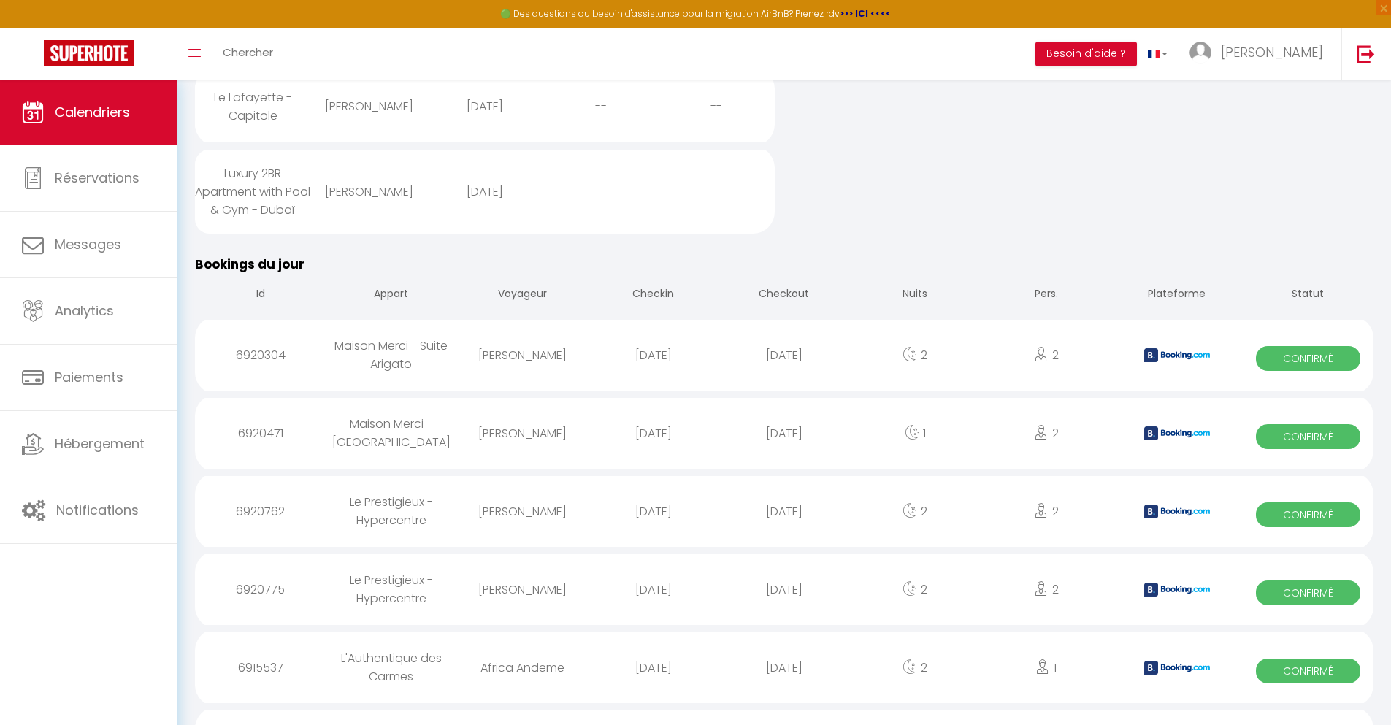
select select
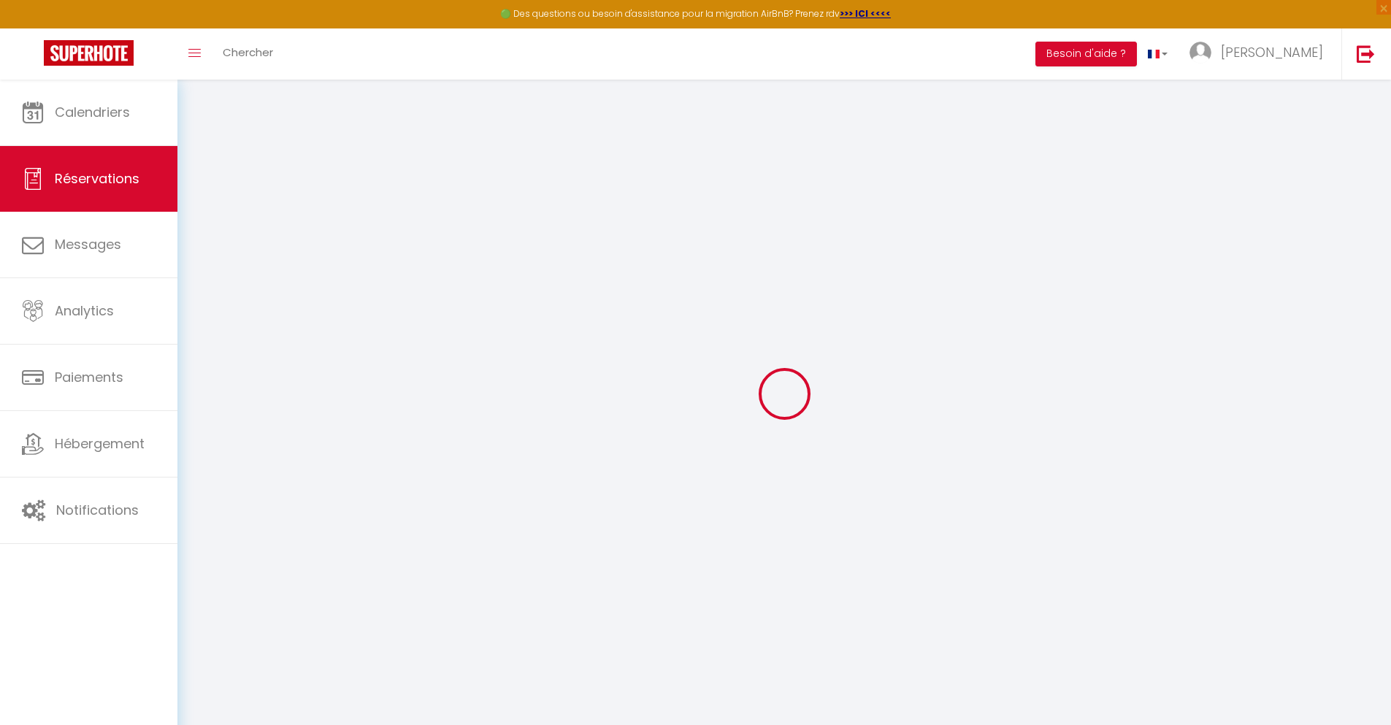
select select
checkbox input "false"
type textarea "** THIS RESERVATION HAS BEEN PRE-PAID ** BOOKING NOTE : Payment charge is EUR 2…"
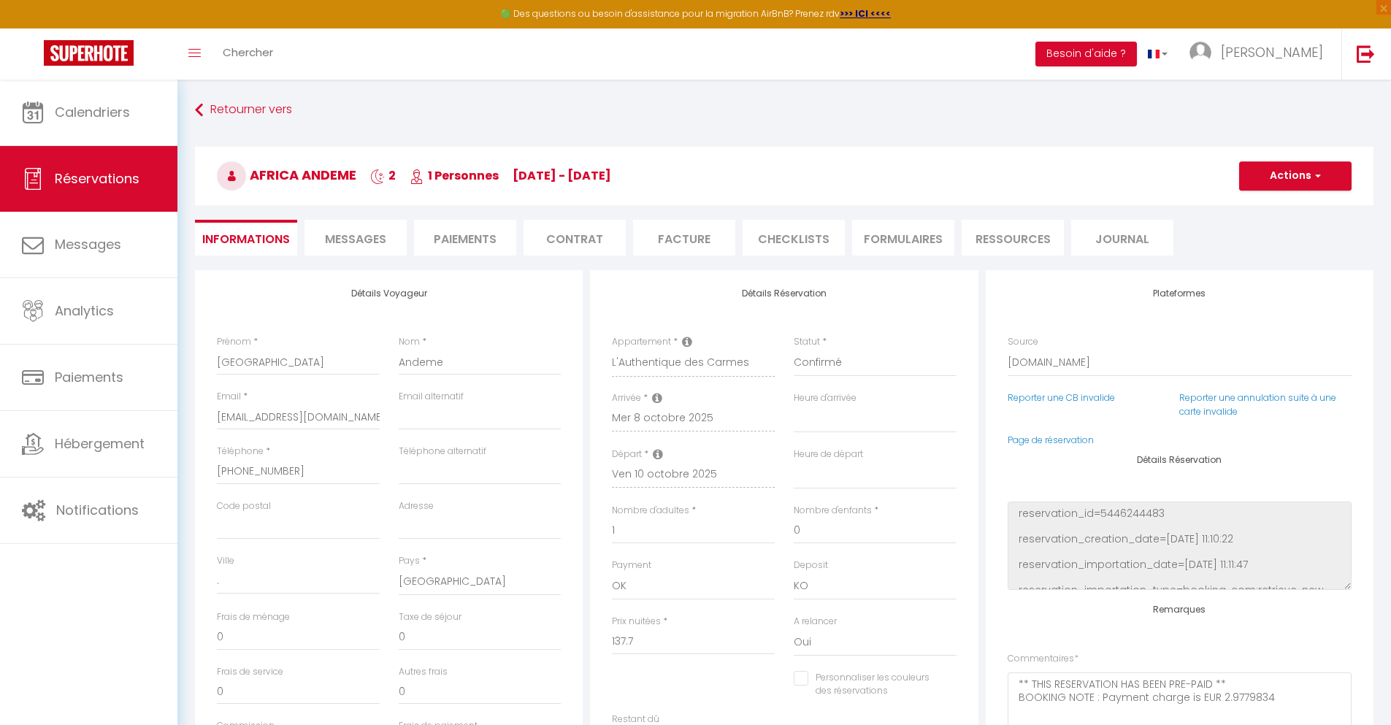
type input "66"
type input "9.01"
select select
checkbox input "false"
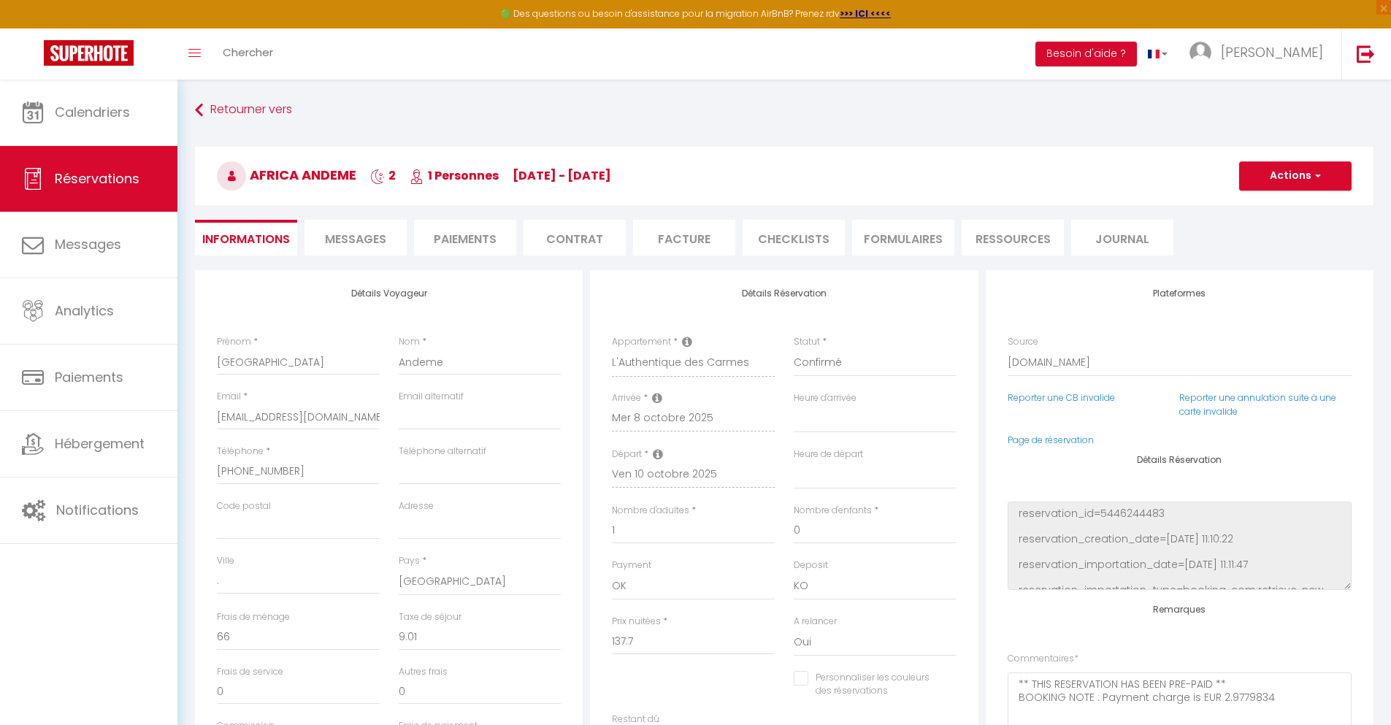
select select
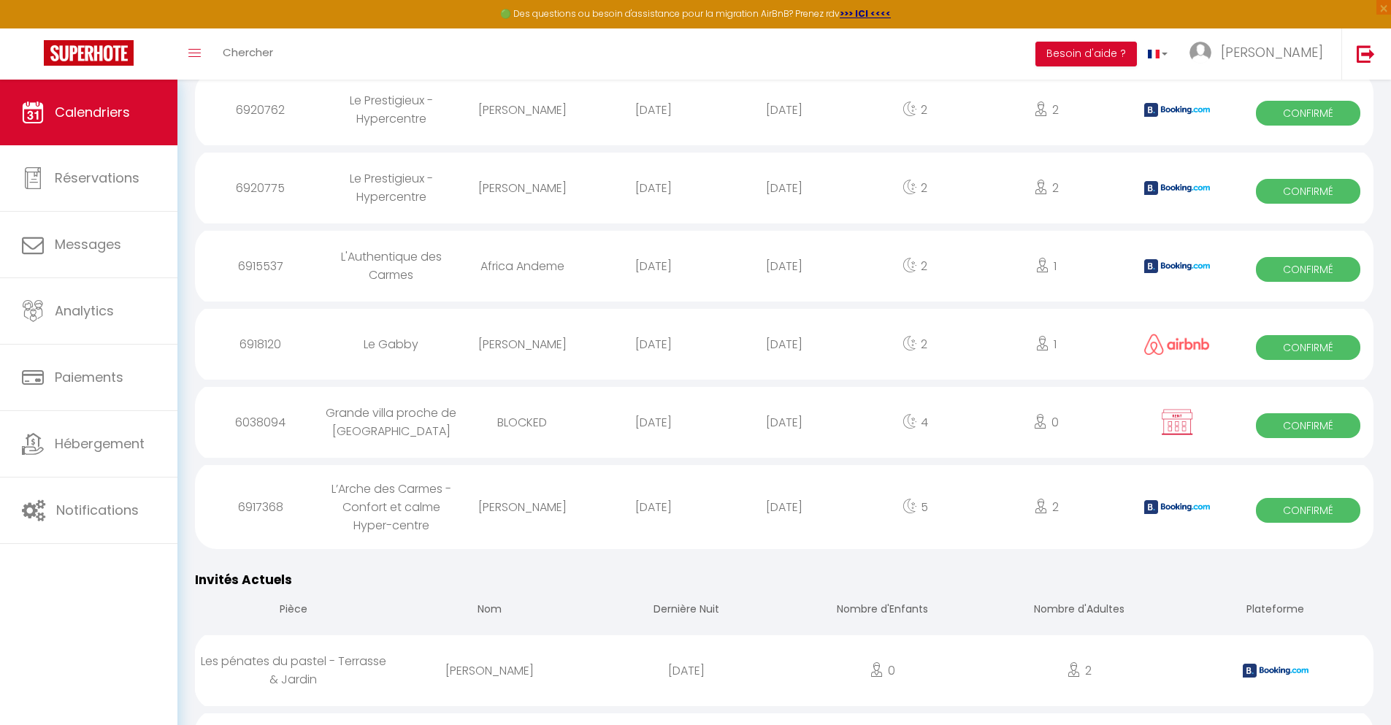
scroll to position [1137, 0]
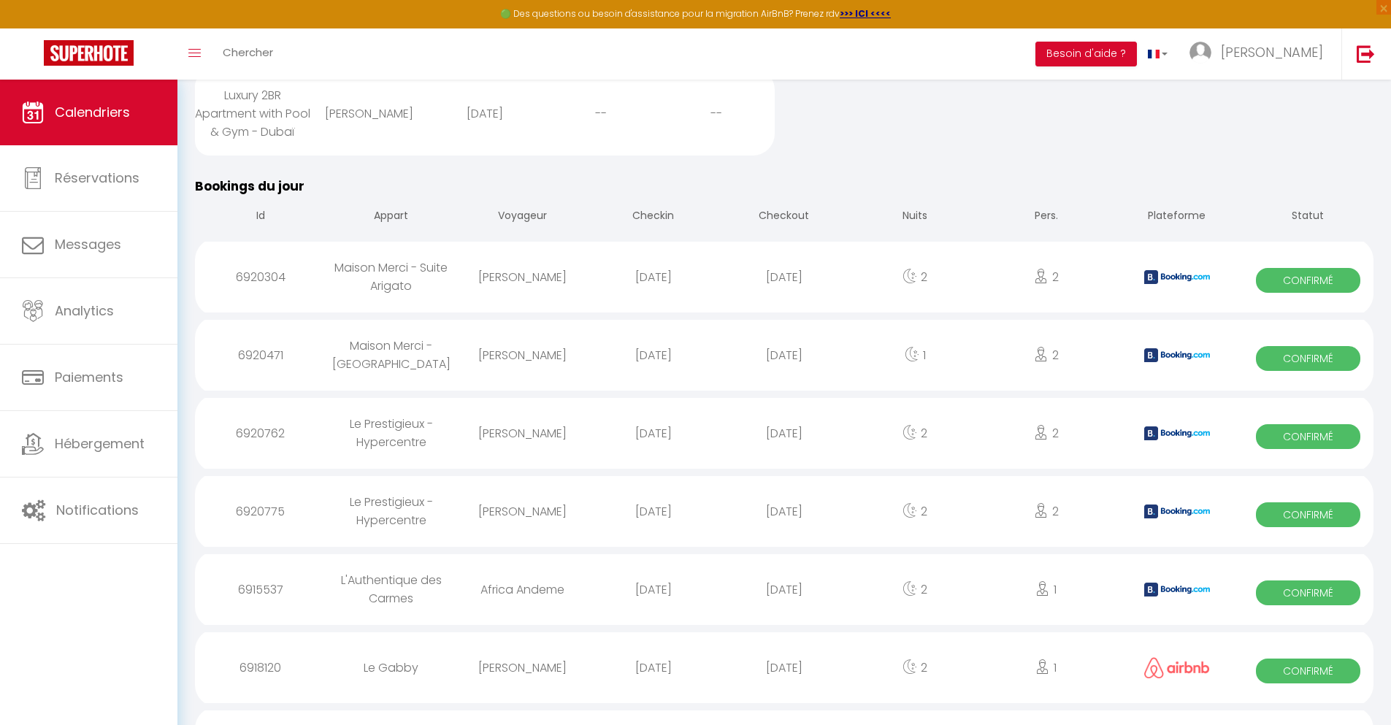
click at [784, 686] on div "[DATE]" at bounding box center [783, 667] width 131 height 47
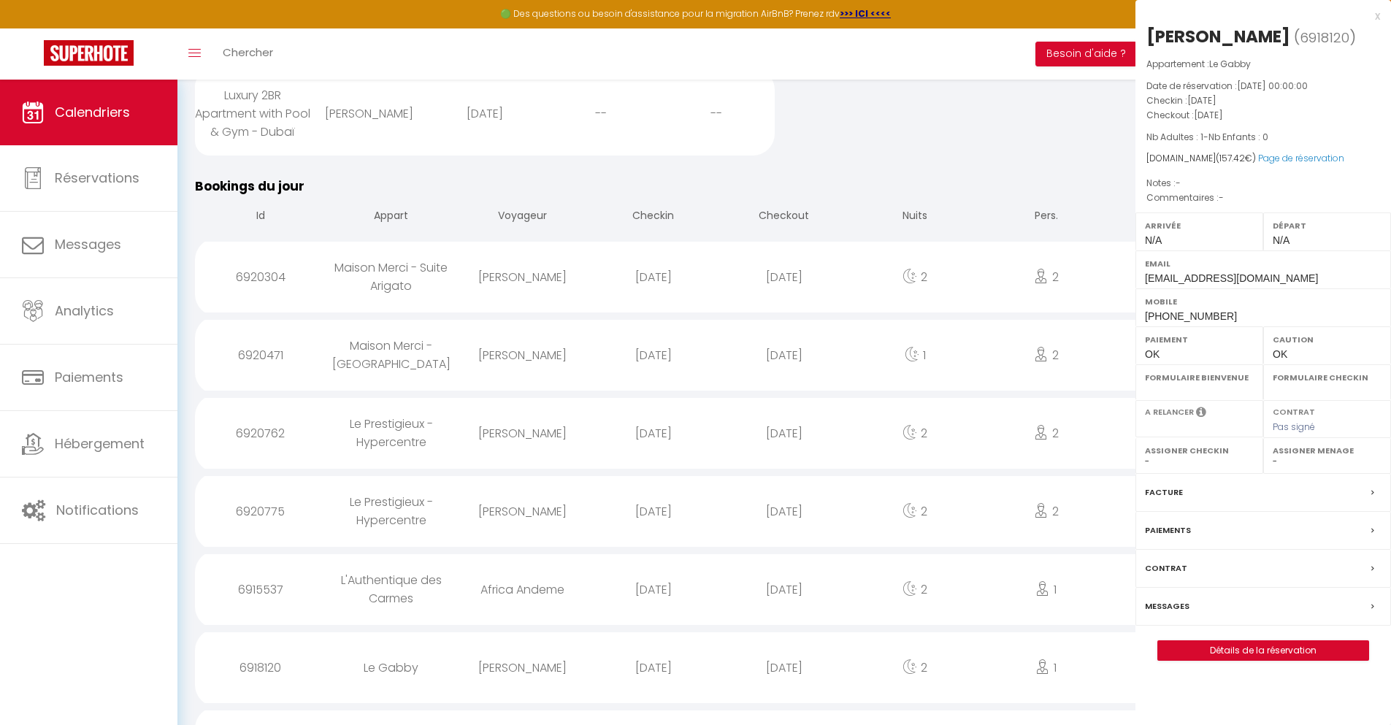
select select "0"
select select "1"
select select
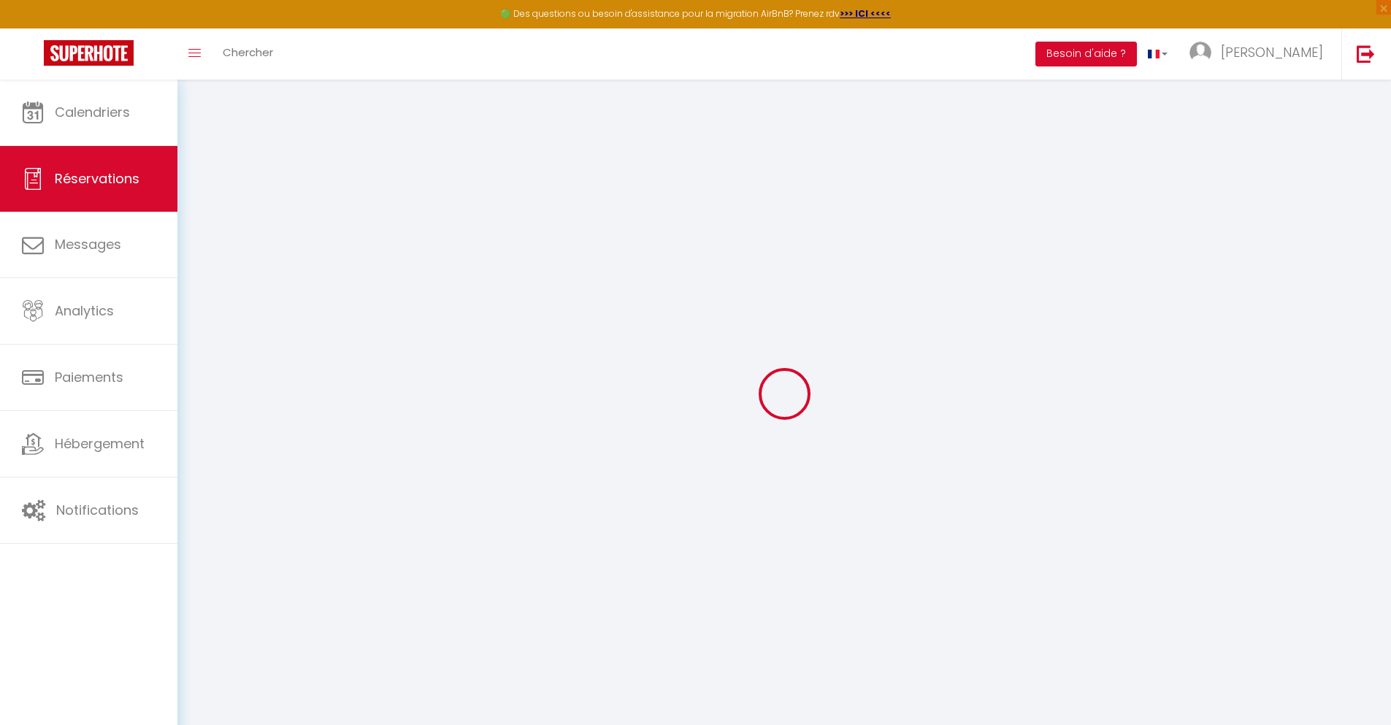
select select
checkbox input "false"
select select
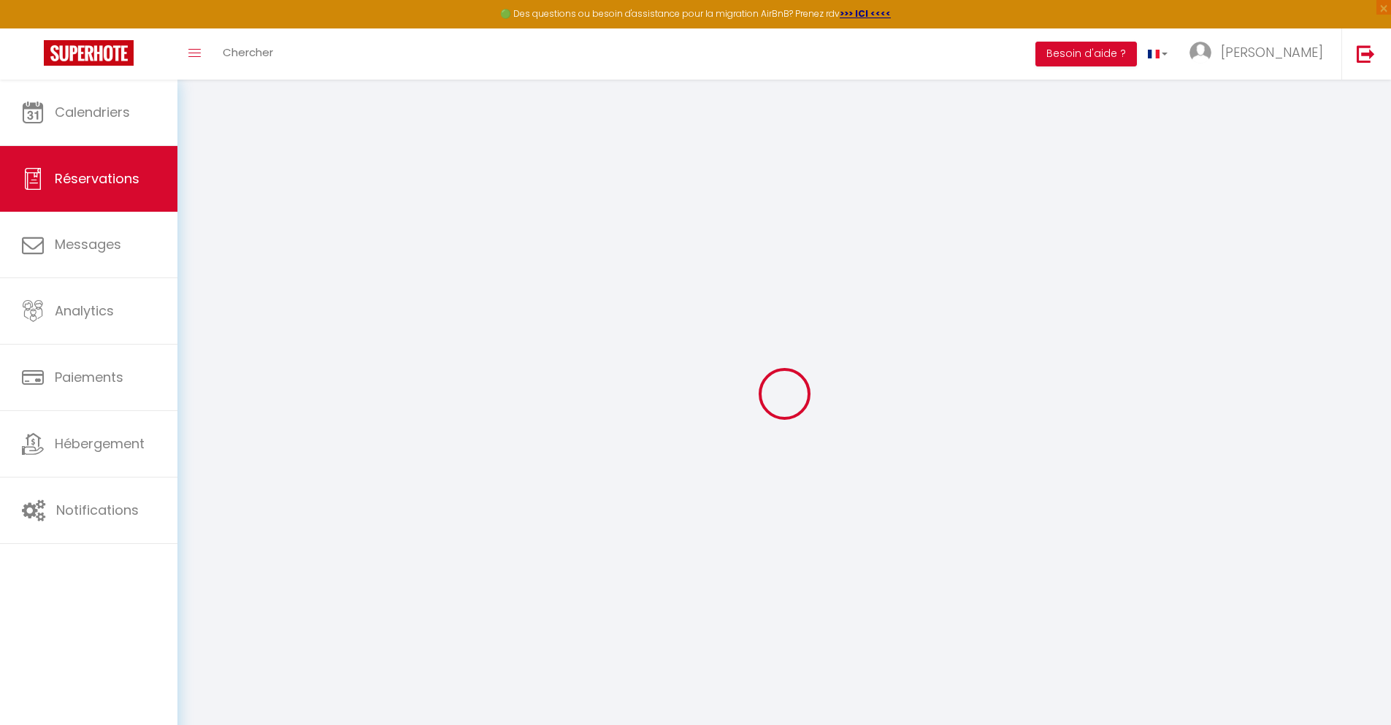
select select
checkbox input "false"
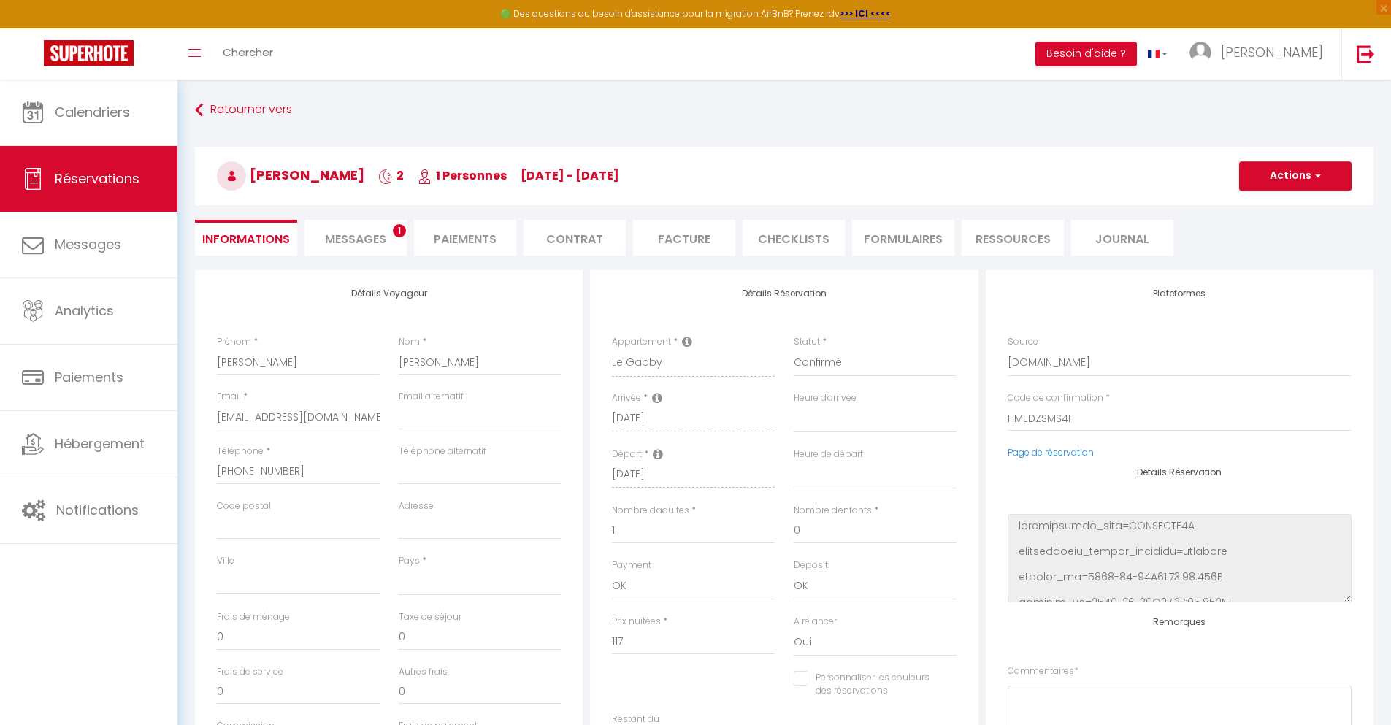
select select
type input "32"
type input "8.42"
select select
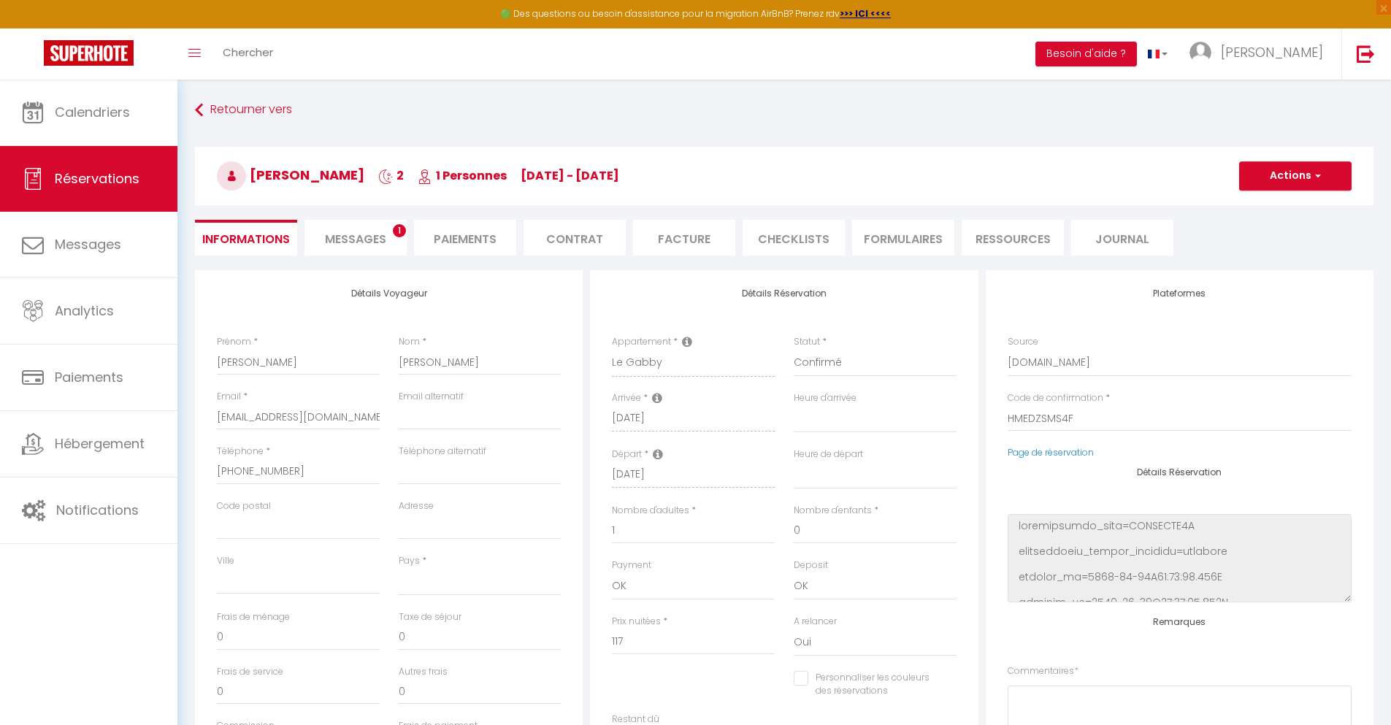
checkbox input "false"
select select
checkbox input "false"
select select
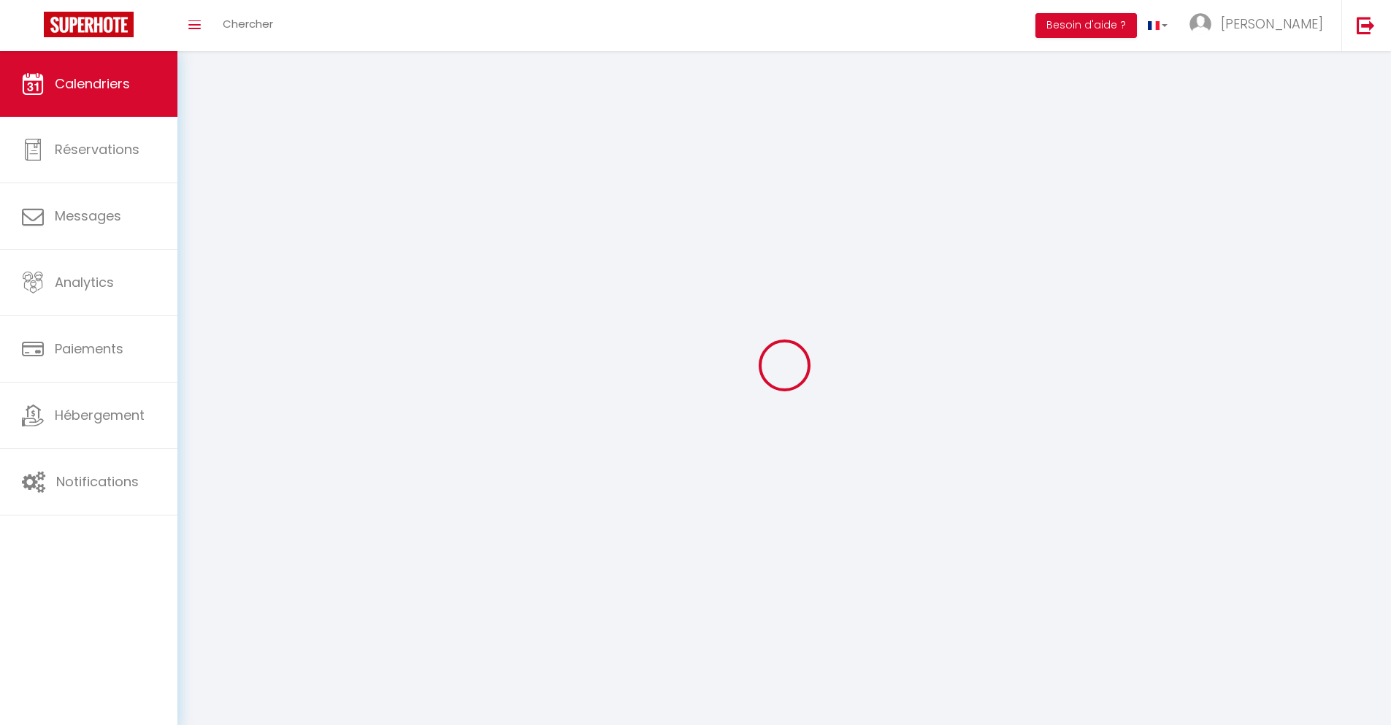
scroll to position [80, 0]
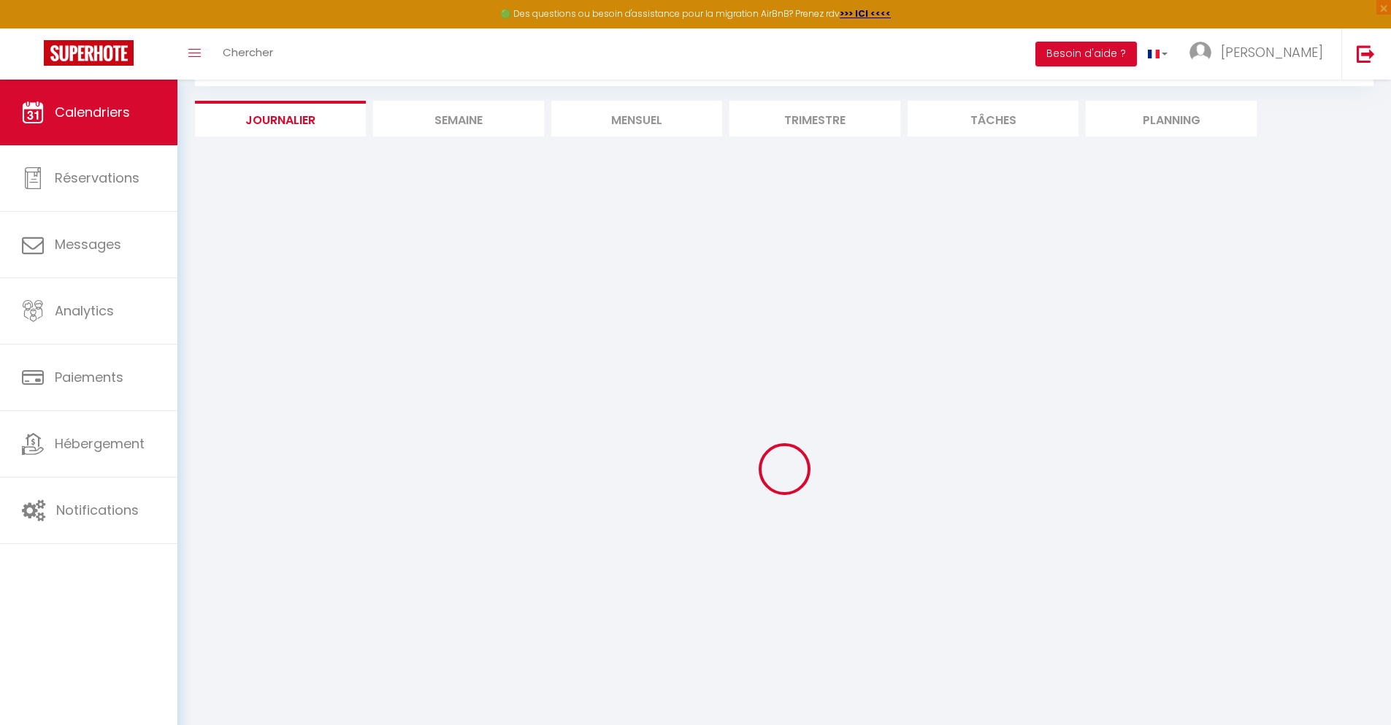
select select
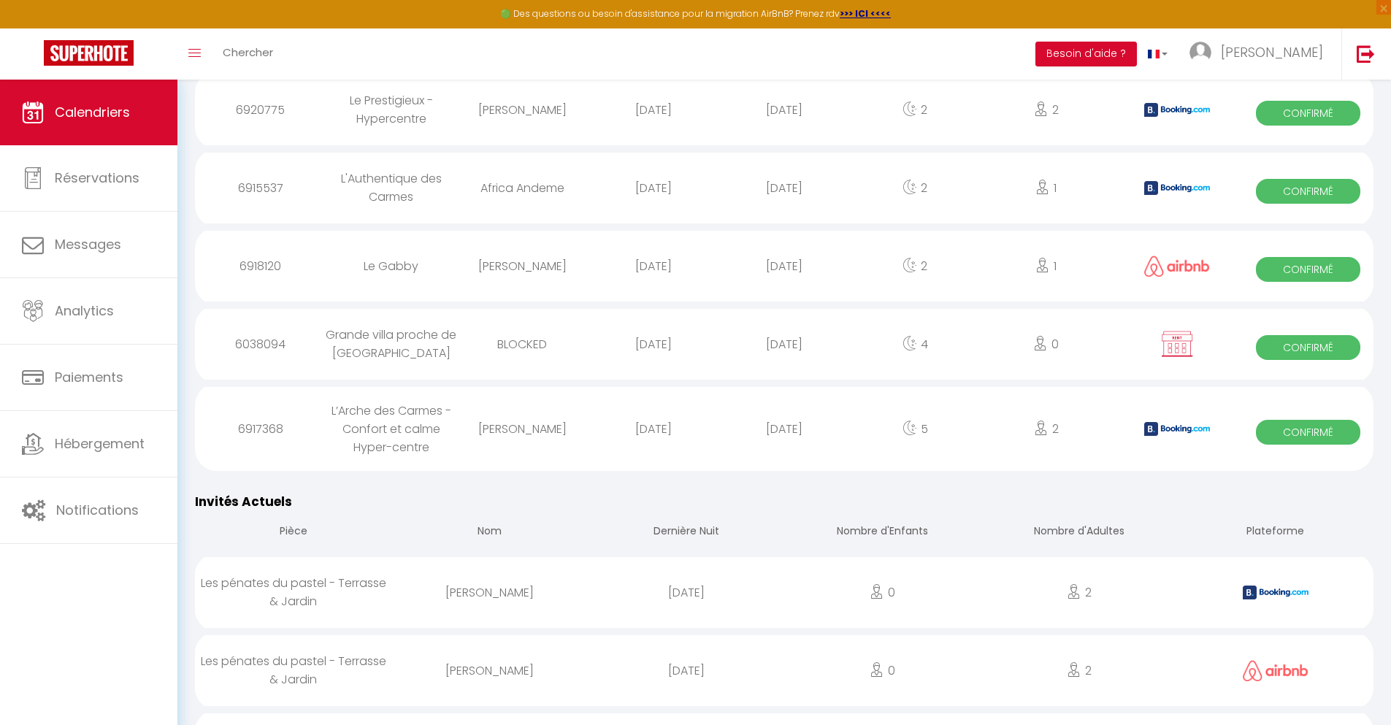
scroll to position [1215, 0]
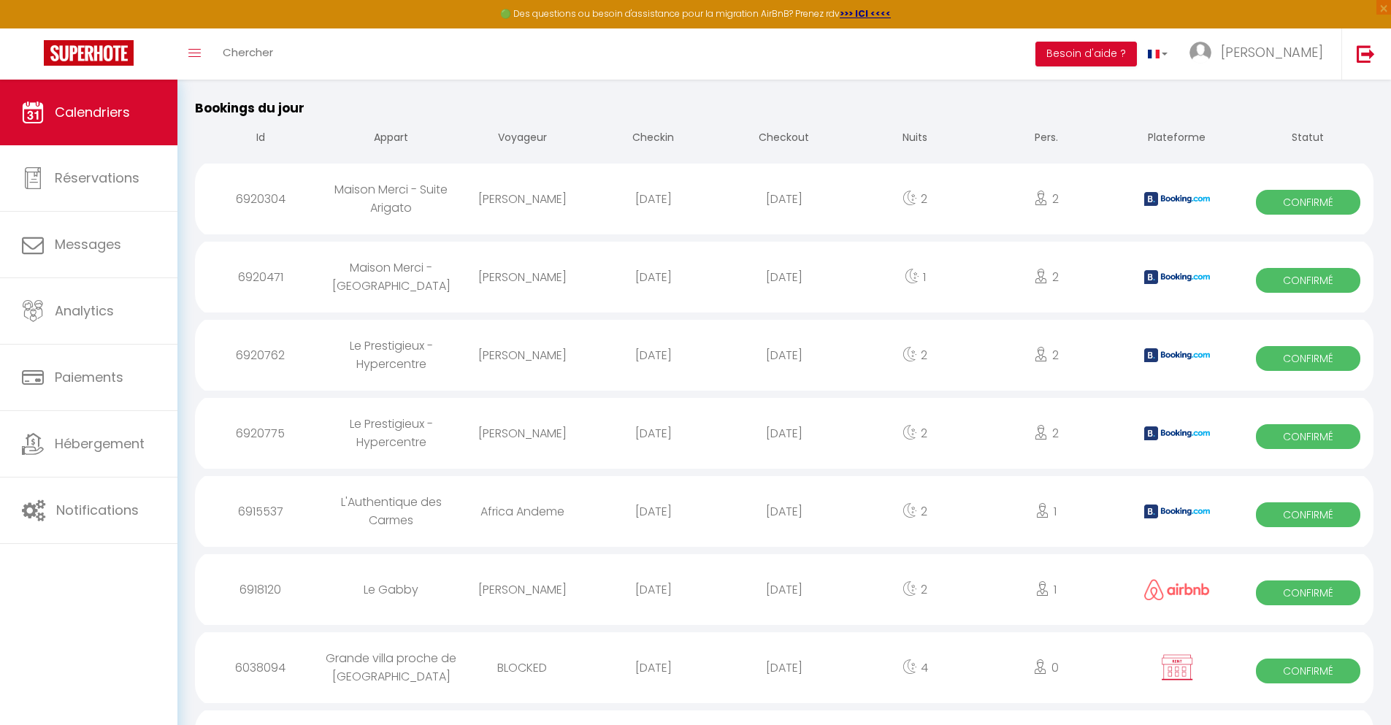
click at [784, 686] on div "[DATE]" at bounding box center [783, 667] width 131 height 47
select select "0"
select select "1"
select select
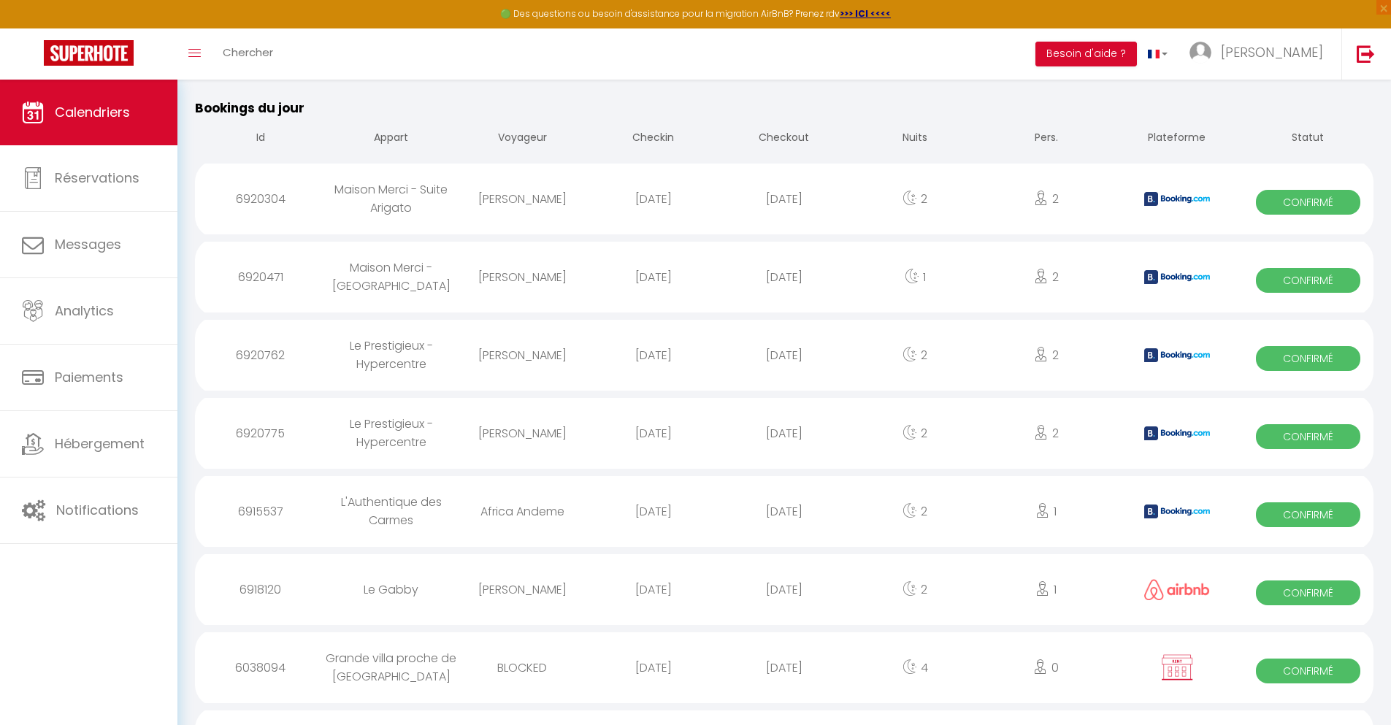
select select
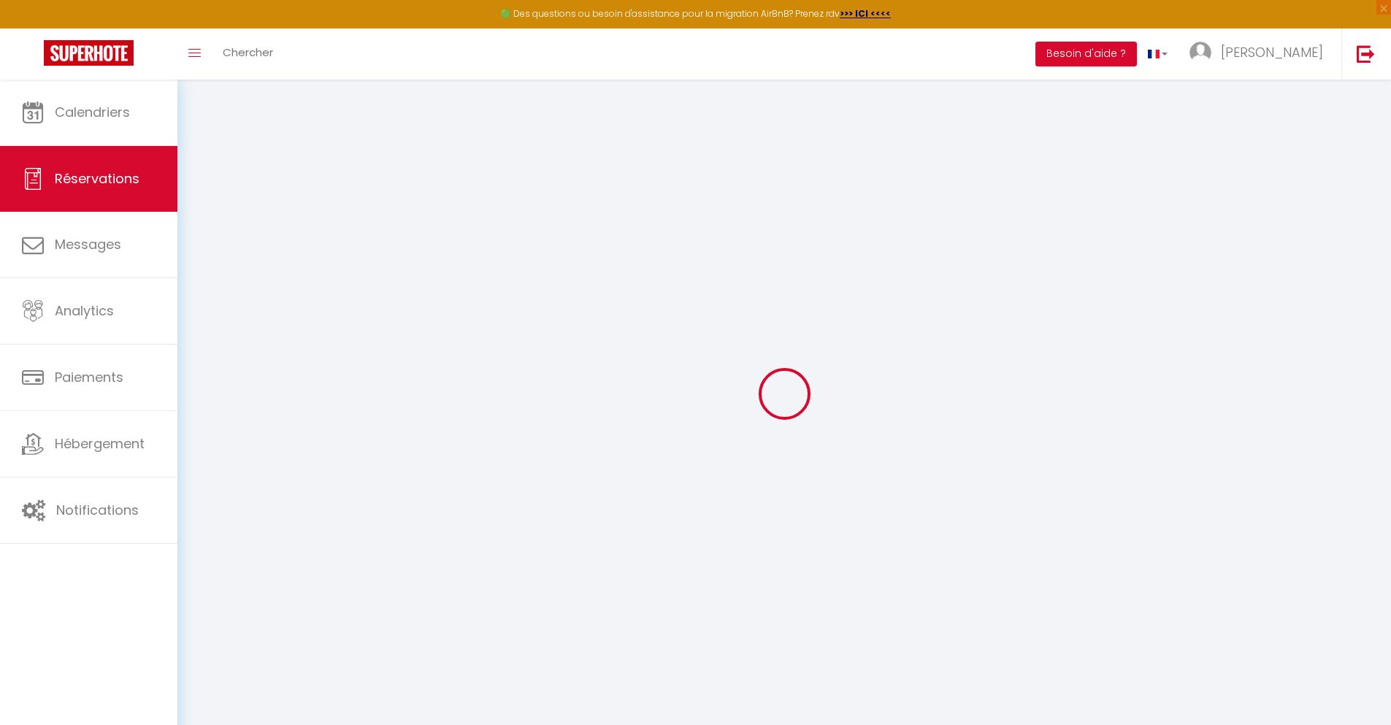
select select
checkbox input "false"
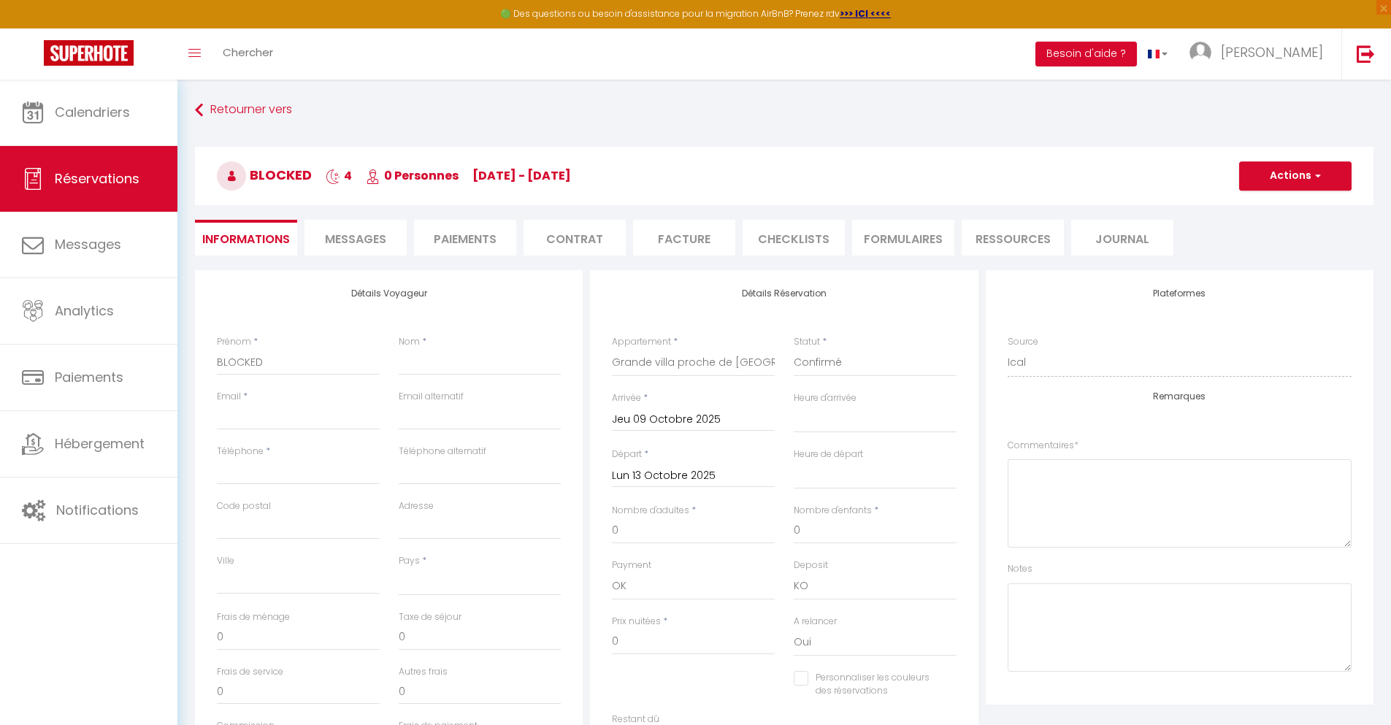
select select
checkbox input "false"
select select
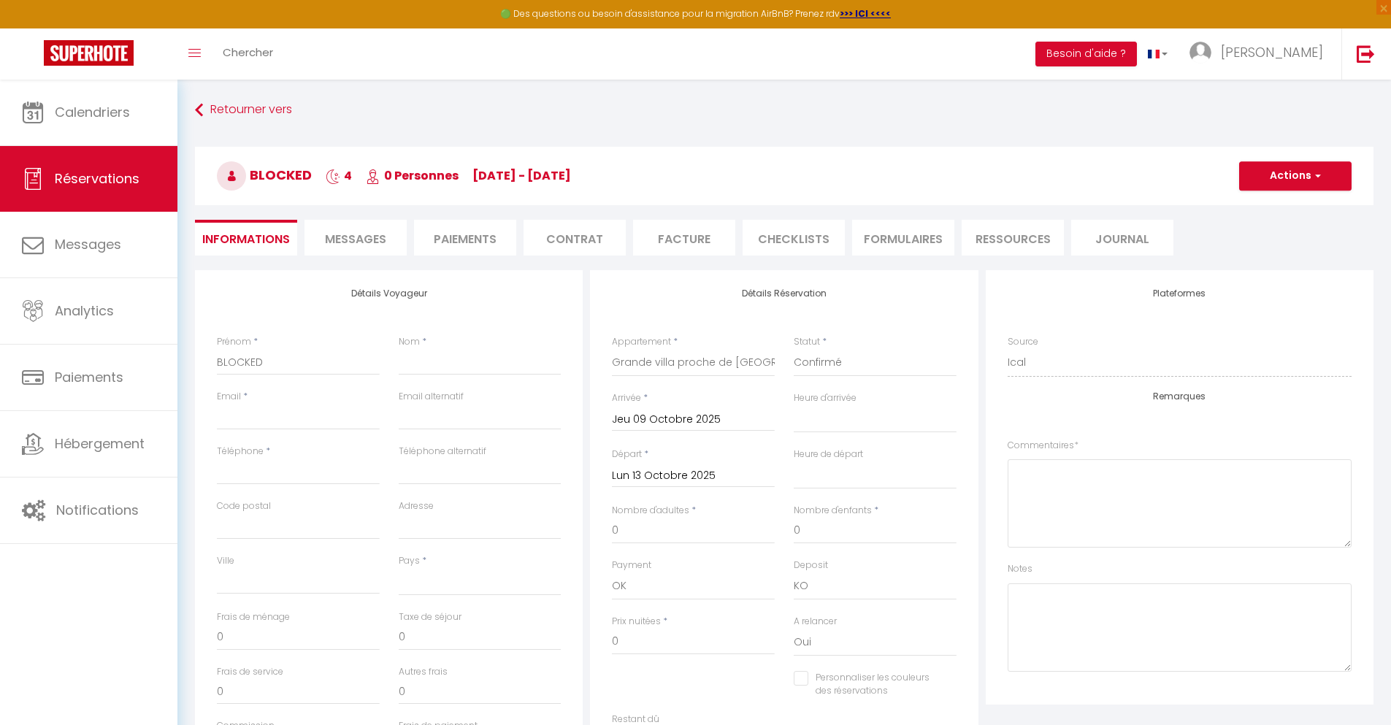
checkbox input "false"
select select
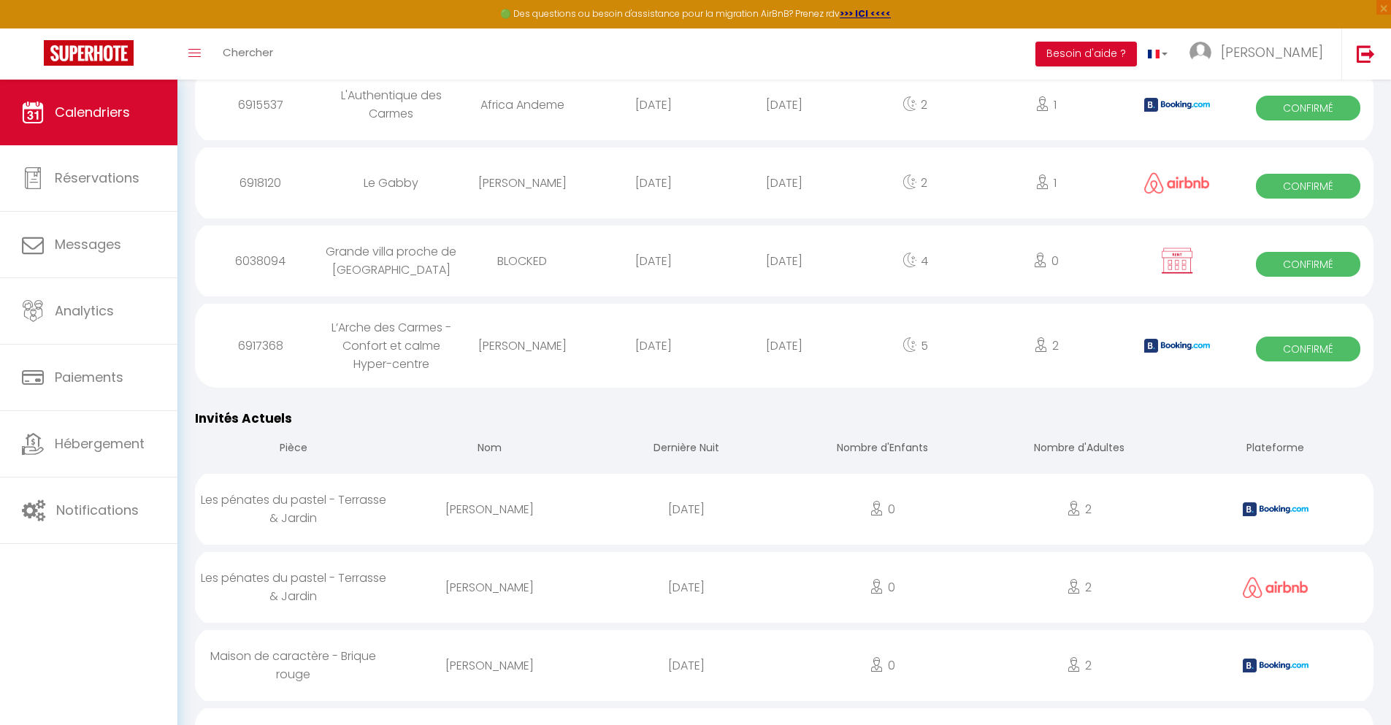
scroll to position [1303, 0]
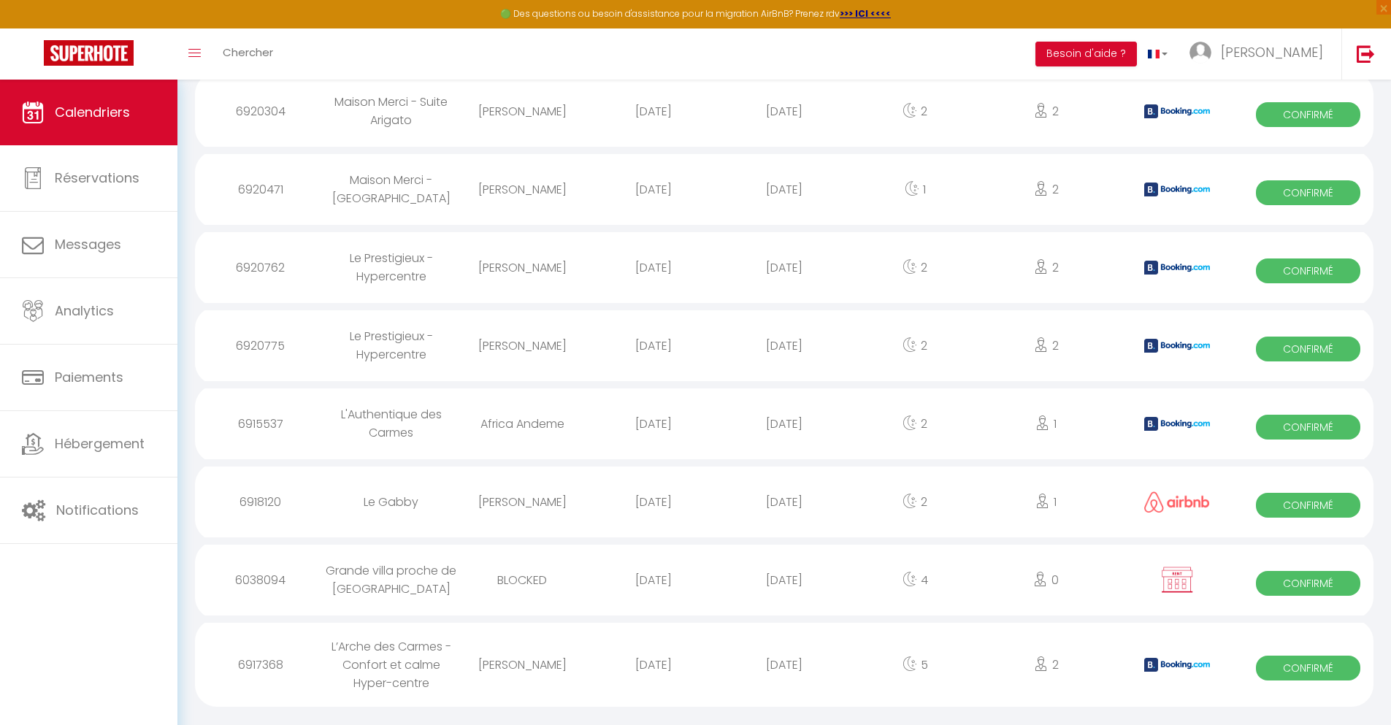
click at [784, 681] on div "[DATE]" at bounding box center [783, 664] width 131 height 47
select select "0"
select select "1"
select select
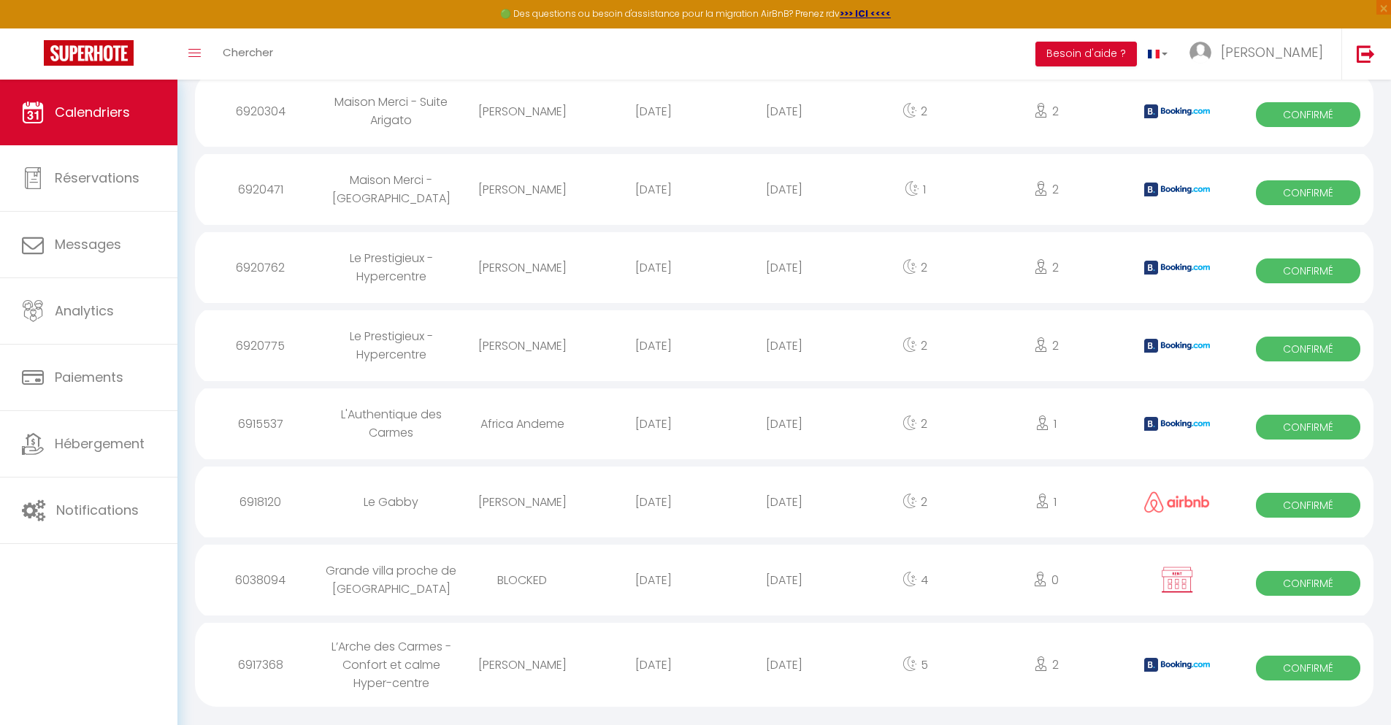
select select
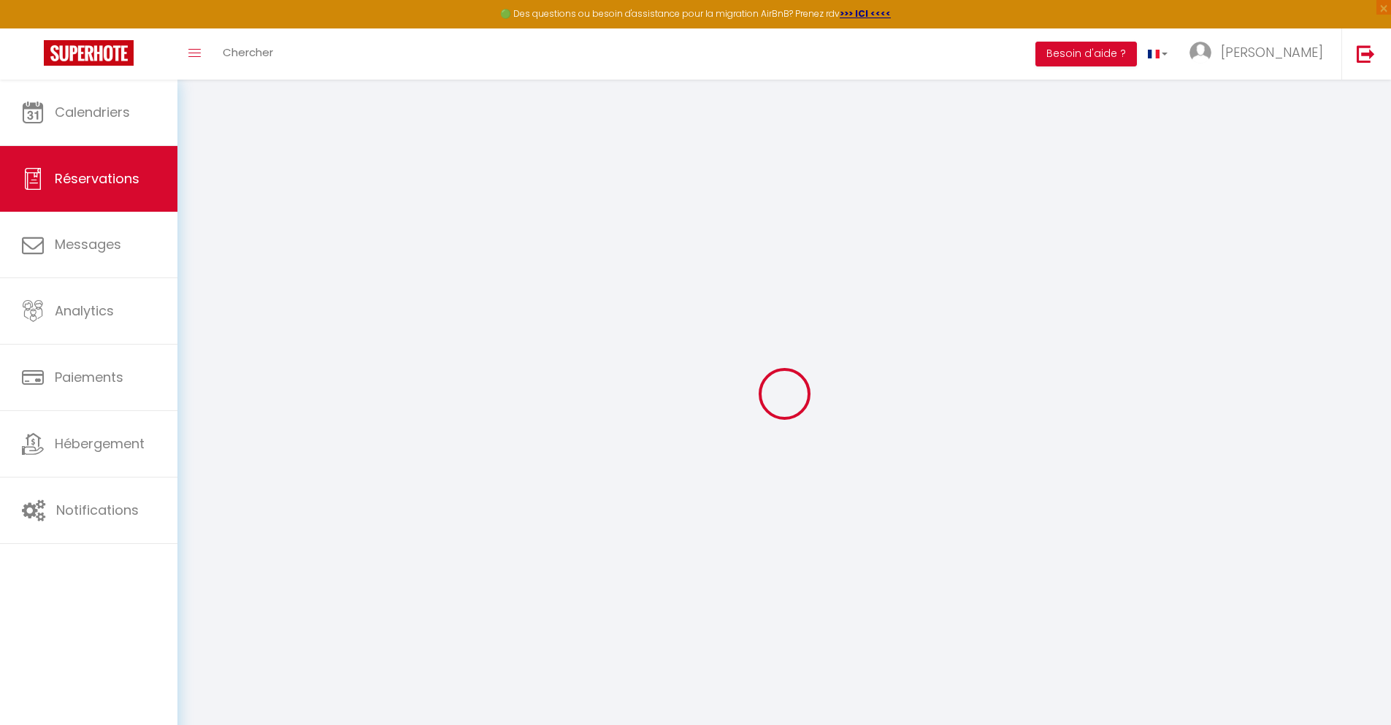
select select
checkbox input "false"
select select
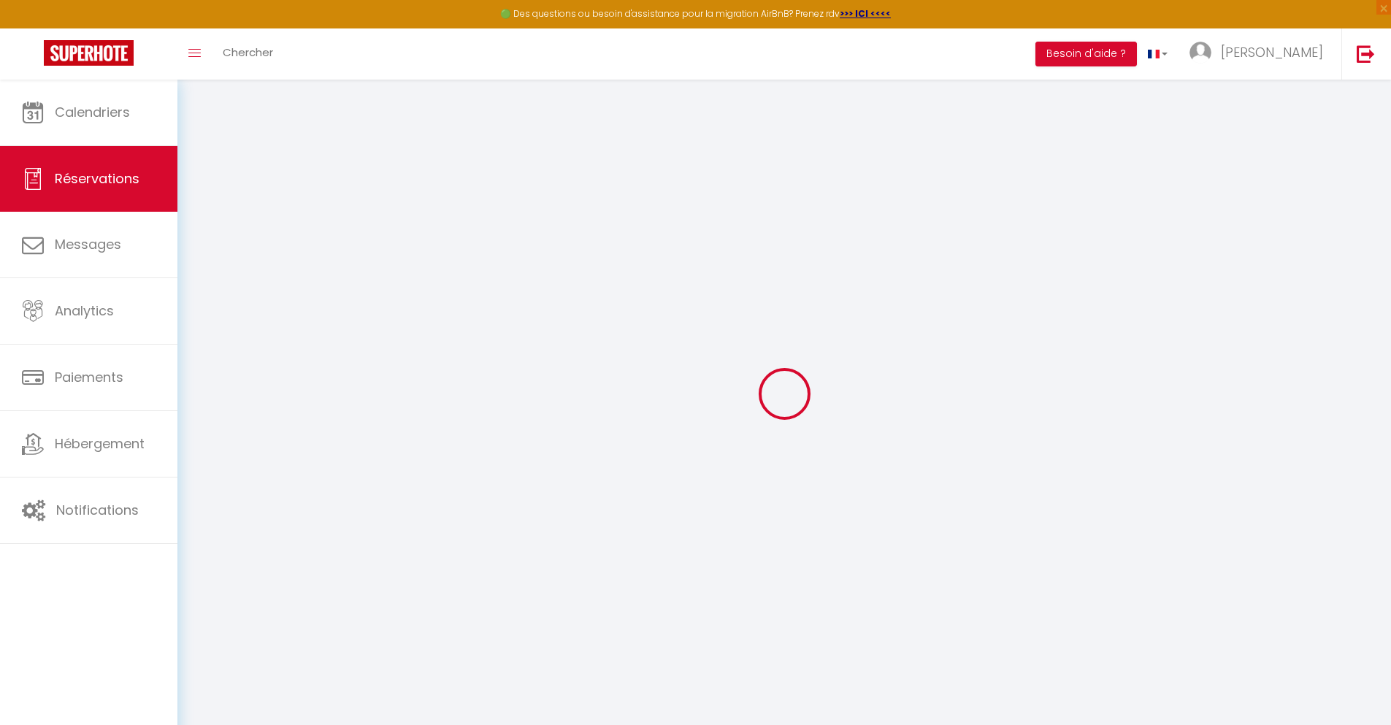
checkbox input "false"
type textarea "** THIS RESERVATION HAS BEEN PRE-PAID ** BOOKING NOTE : Payment charge is EUR 5…"
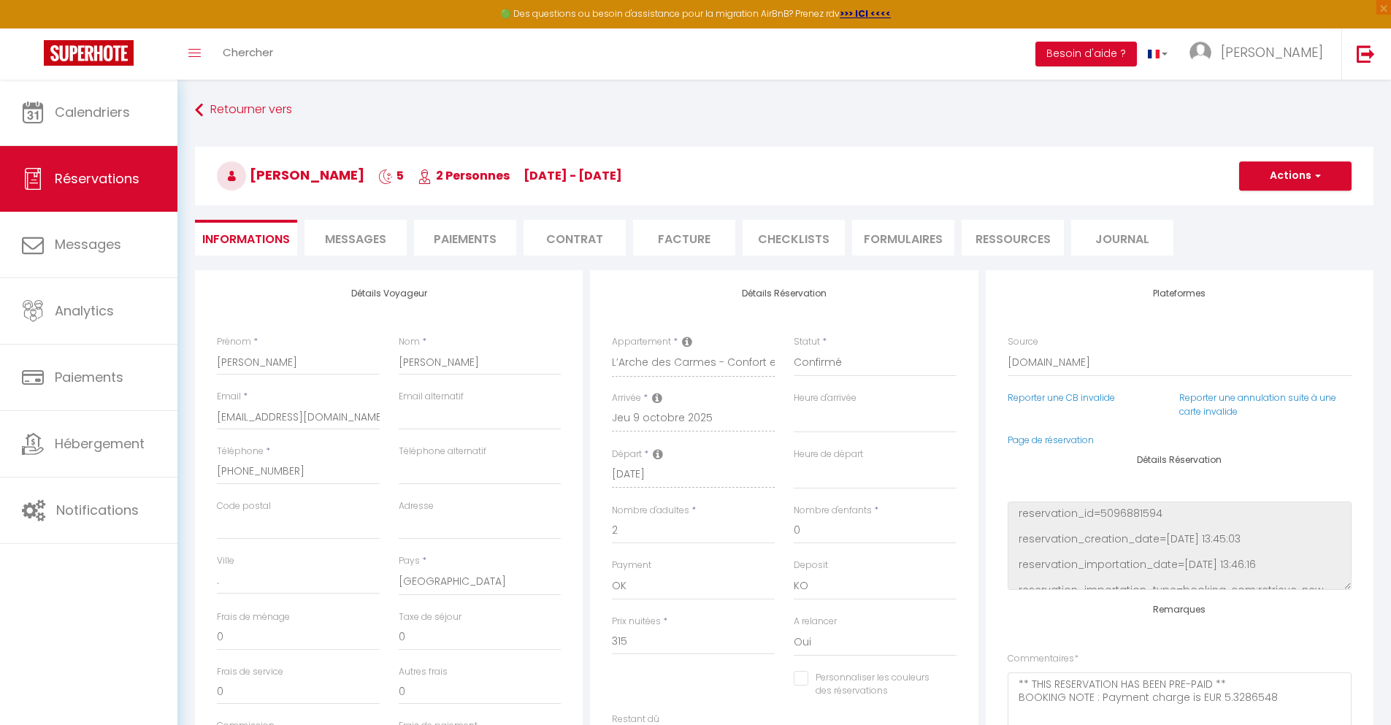
type input "45"
type input "20.62"
select select
checkbox input "false"
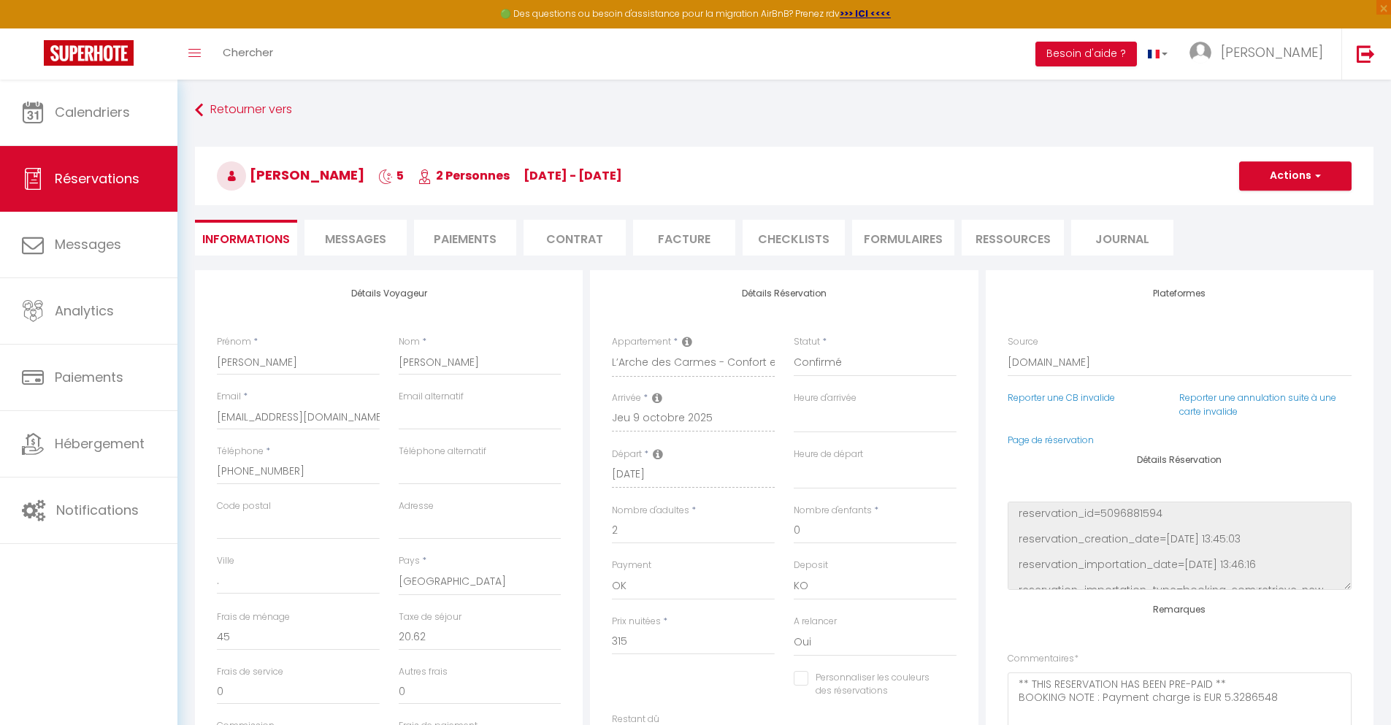
select select
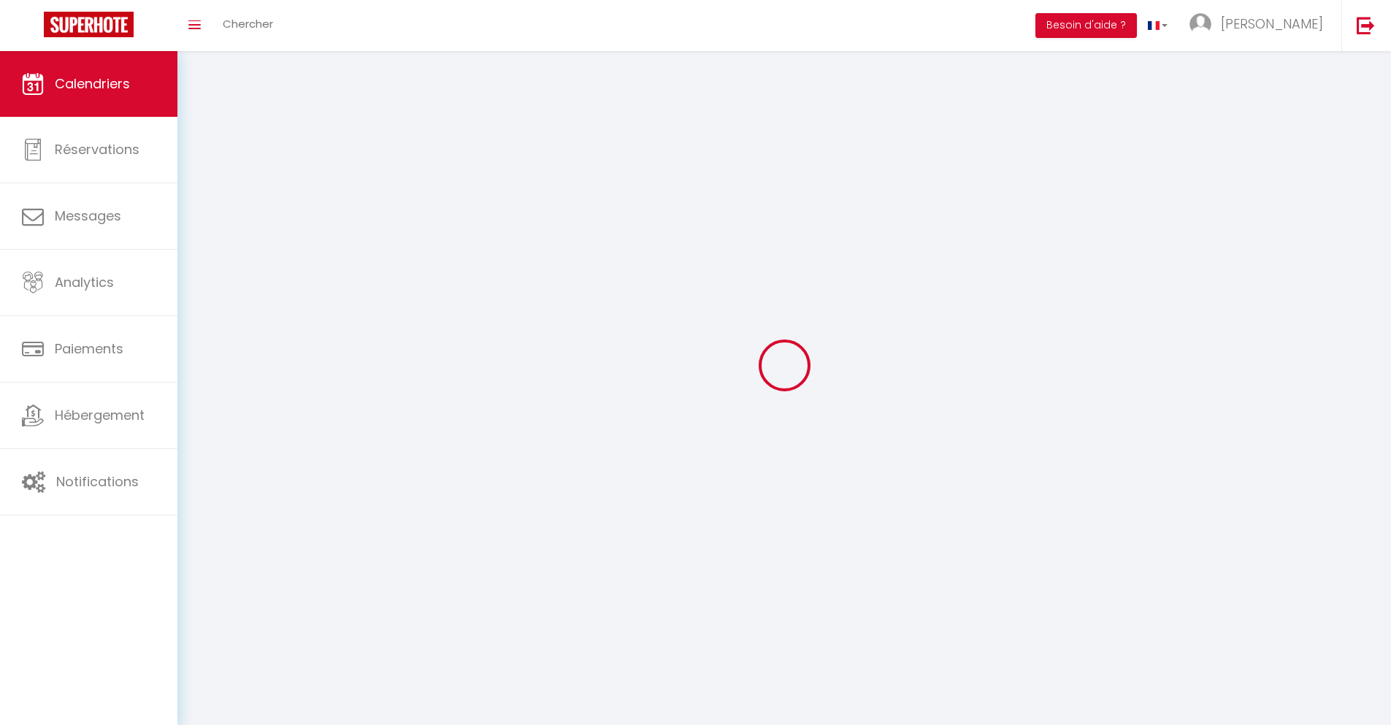
scroll to position [80, 0]
